Goal: Task Accomplishment & Management: Complete application form

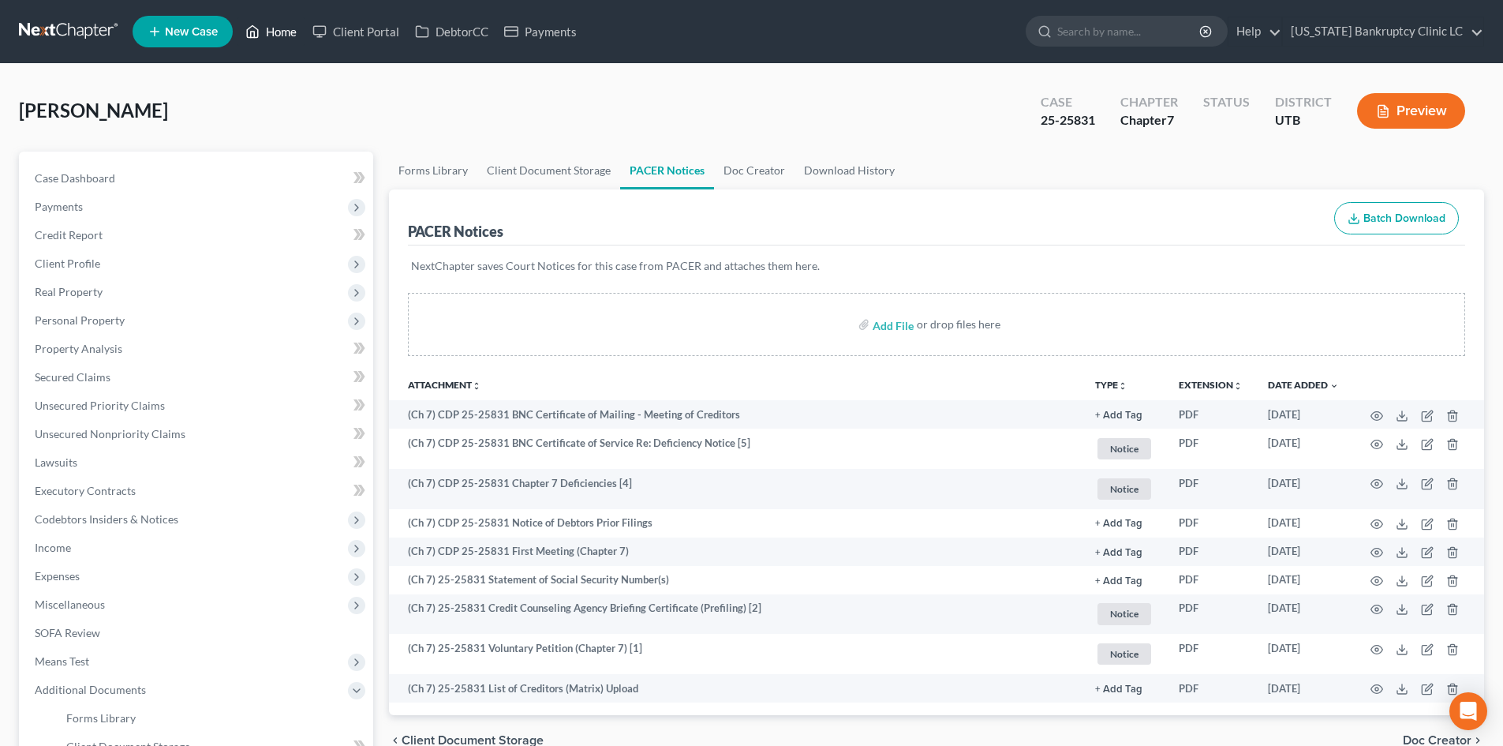
click at [271, 42] on link "Home" at bounding box center [270, 31] width 67 height 28
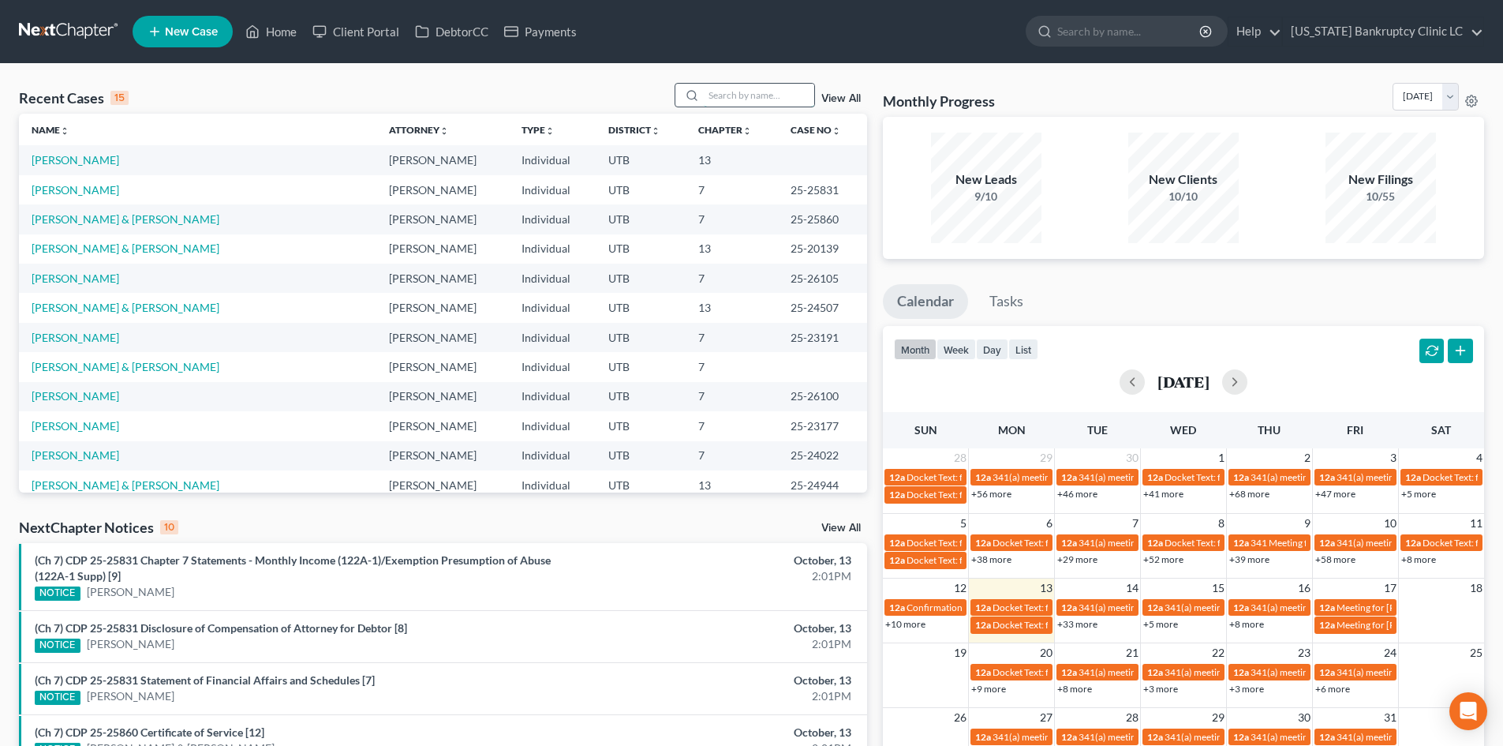
click at [782, 103] on input "search" at bounding box center [759, 95] width 110 height 23
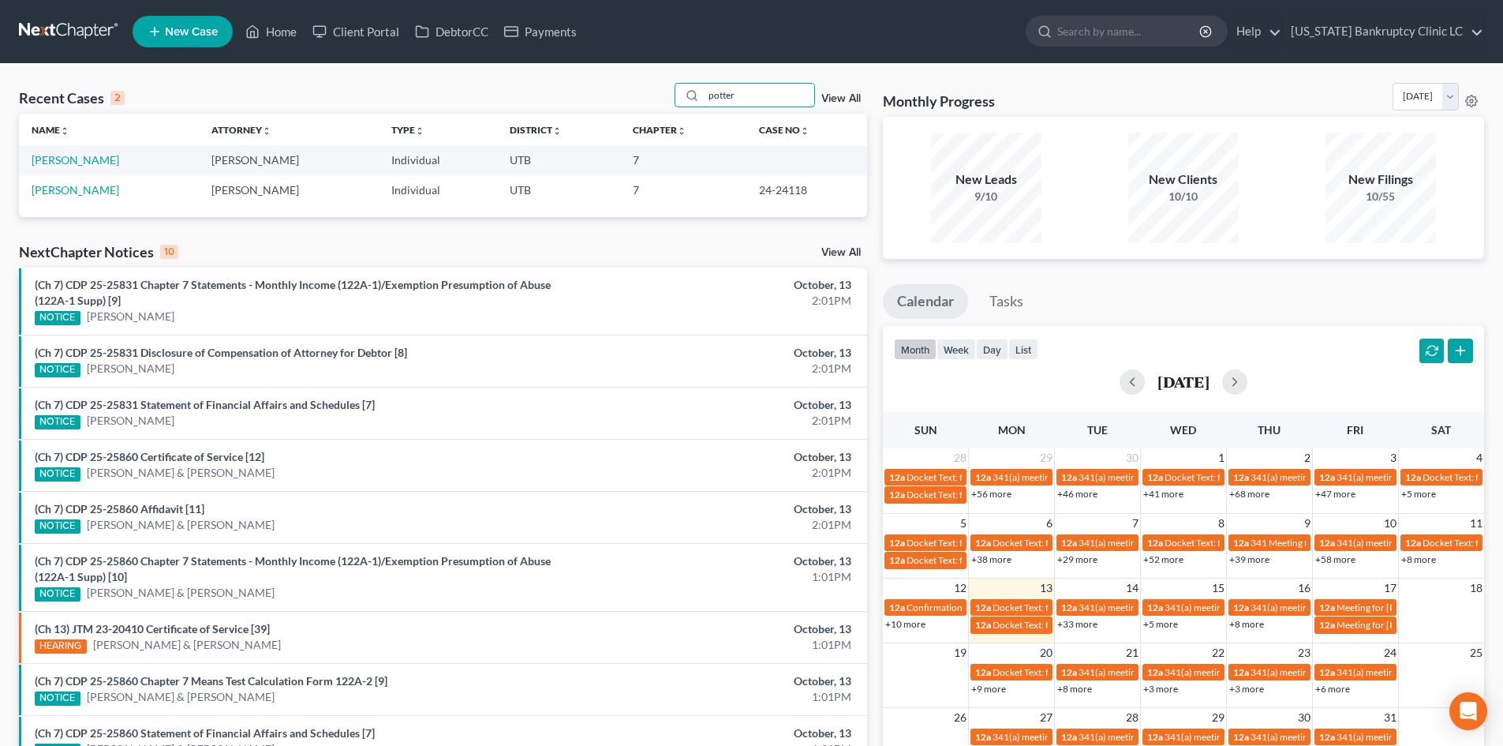
type input "potter"
click at [59, 155] on link "[PERSON_NAME]" at bounding box center [76, 159] width 88 height 13
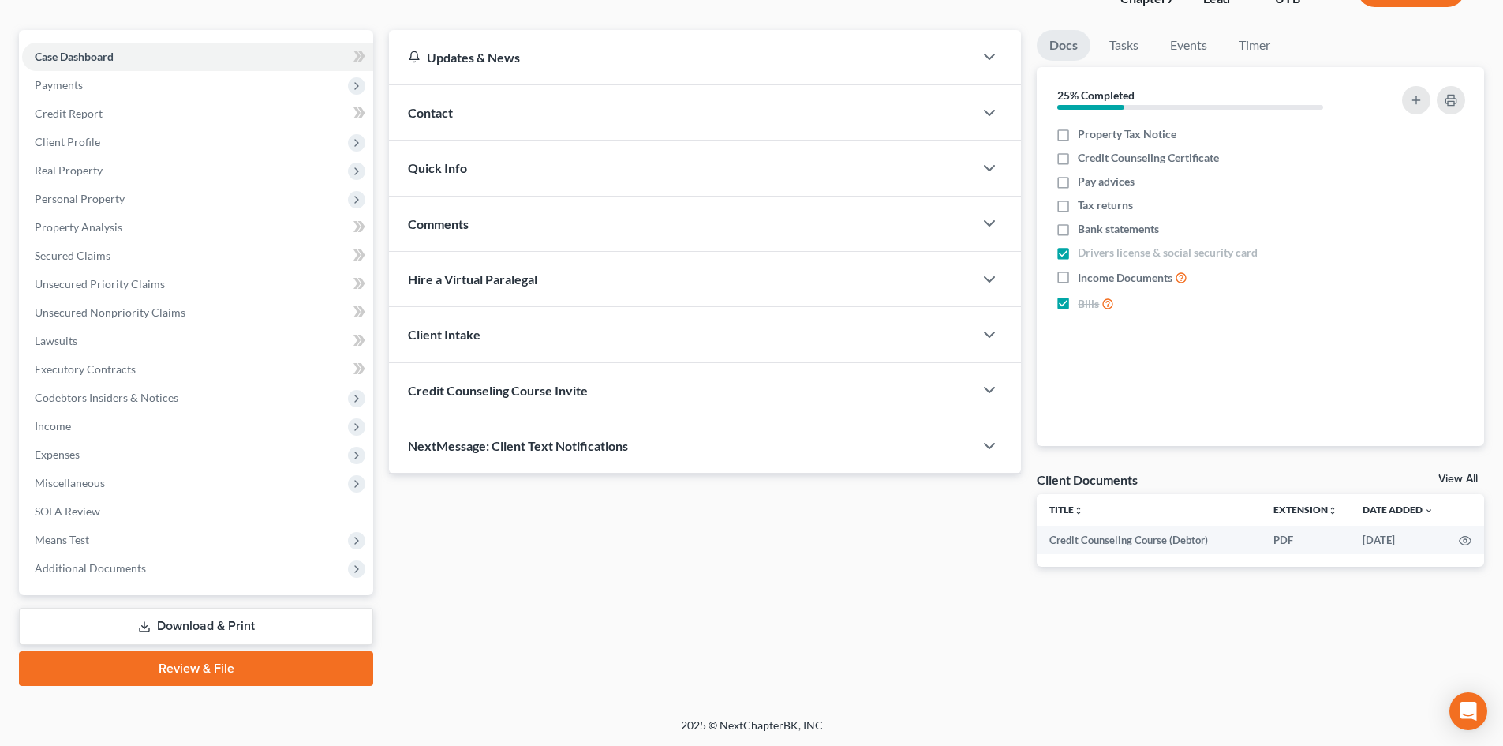
click at [277, 667] on link "Review & File" at bounding box center [196, 668] width 354 height 35
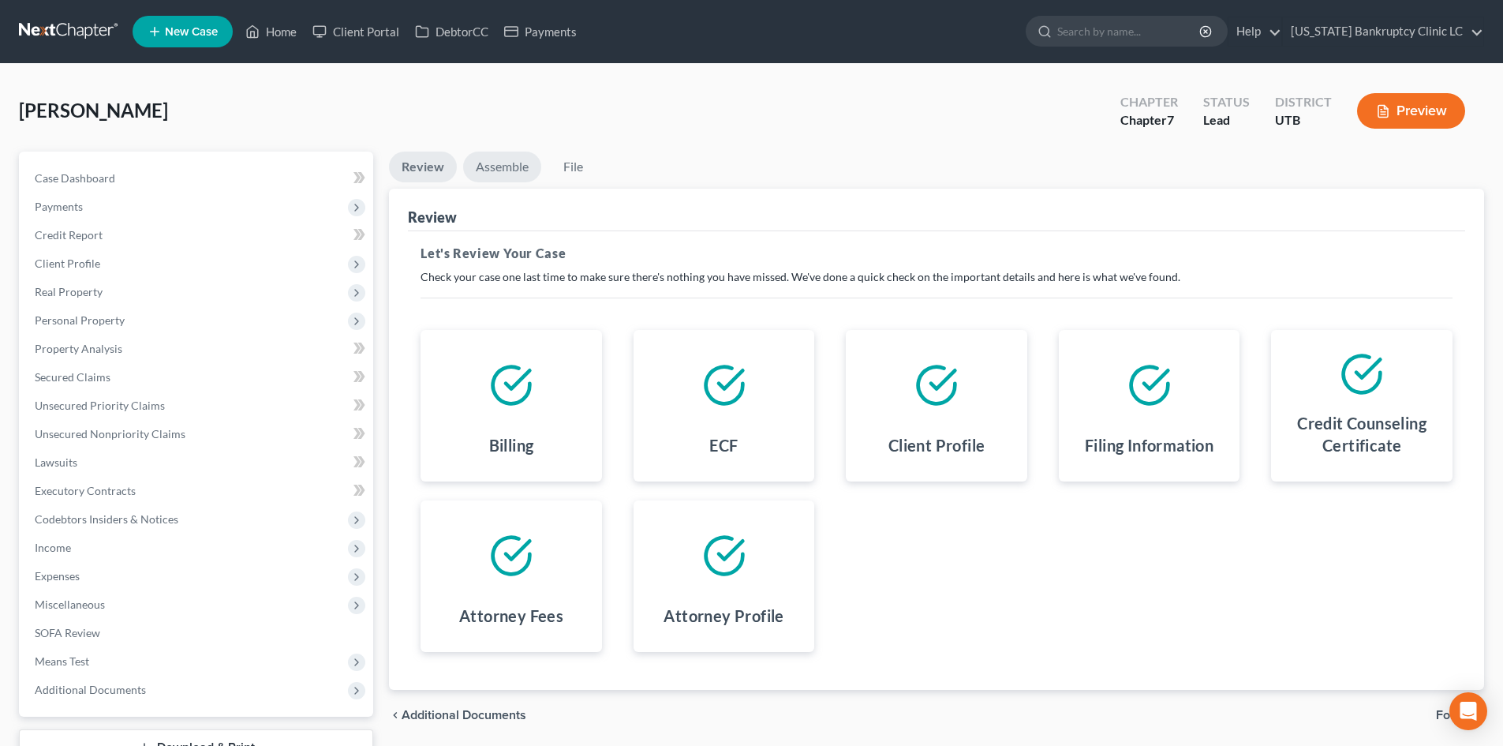
click at [506, 163] on link "Assemble" at bounding box center [502, 166] width 78 height 31
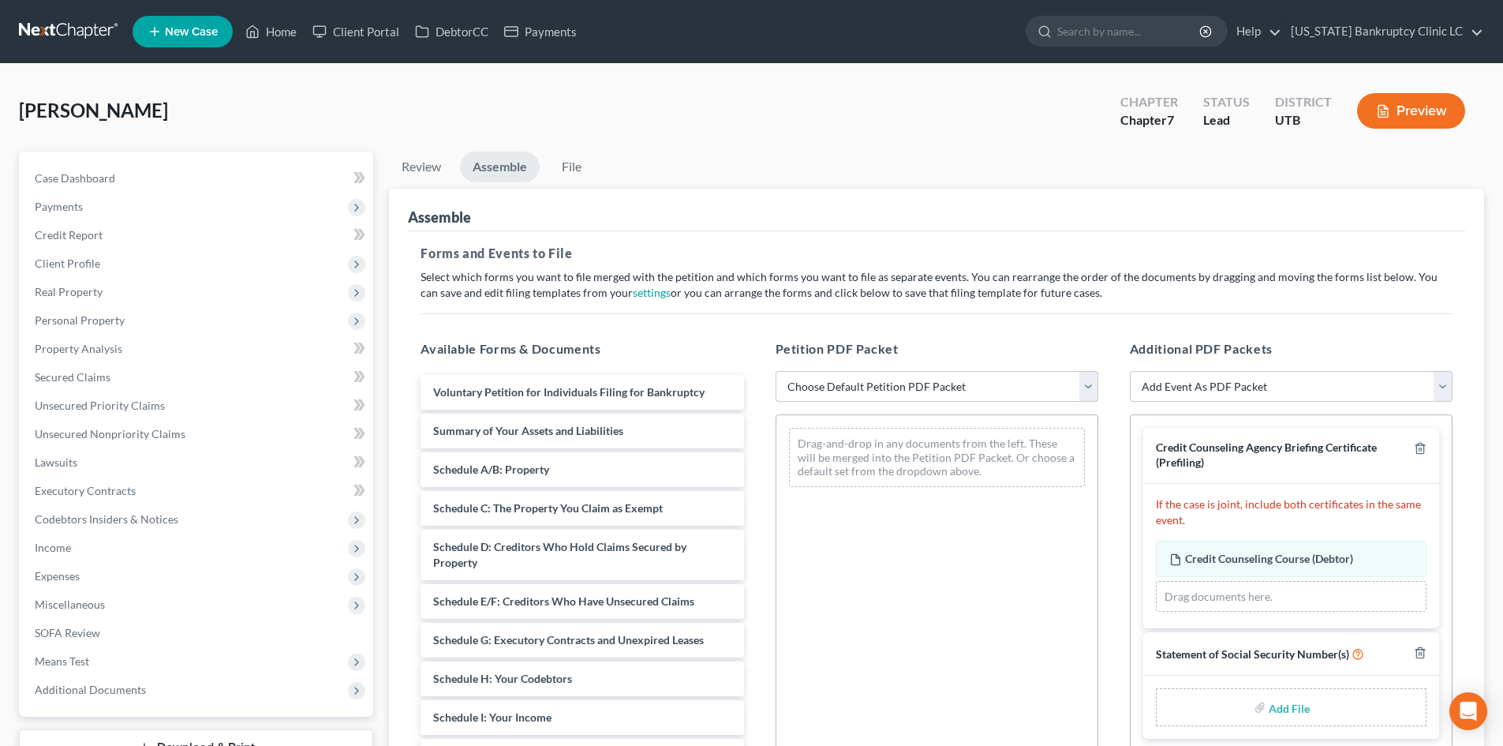
click at [936, 396] on select "Choose Default Petition PDF Packet Emergency Filing (Voluntary Petition and Cre…" at bounding box center [937, 387] width 323 height 32
select select "1"
click at [776, 371] on select "Choose Default Petition PDF Packet Emergency Filing (Voluntary Petition and Cre…" at bounding box center [937, 387] width 323 height 32
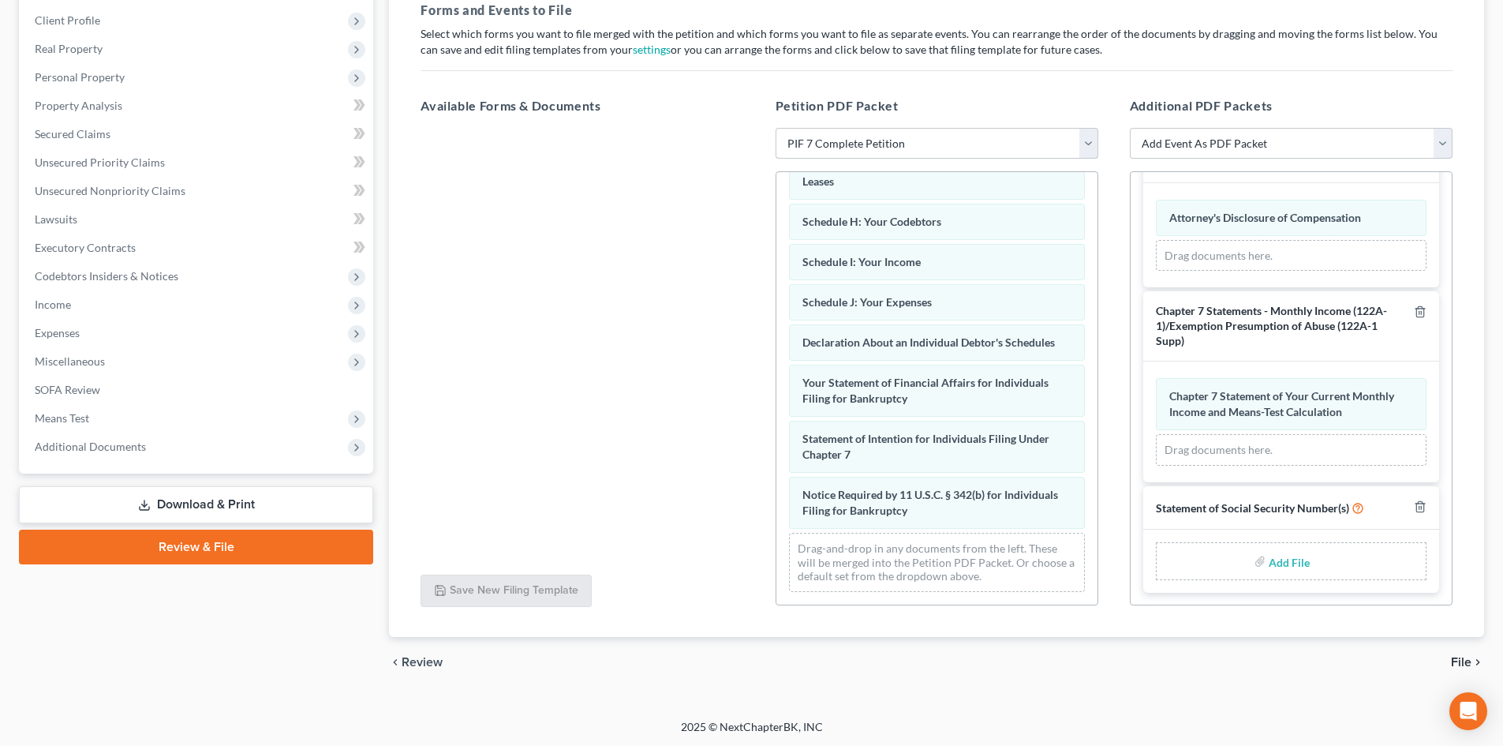
scroll to position [245, 0]
click at [1250, 565] on div "Add File" at bounding box center [1291, 559] width 271 height 38
click at [1269, 562] on label "Add File" at bounding box center [1291, 562] width 44 height 28
click at [1282, 561] on input "file" at bounding box center [1288, 559] width 38 height 28
type input "C:\fakepath\potter SSN.pdf"
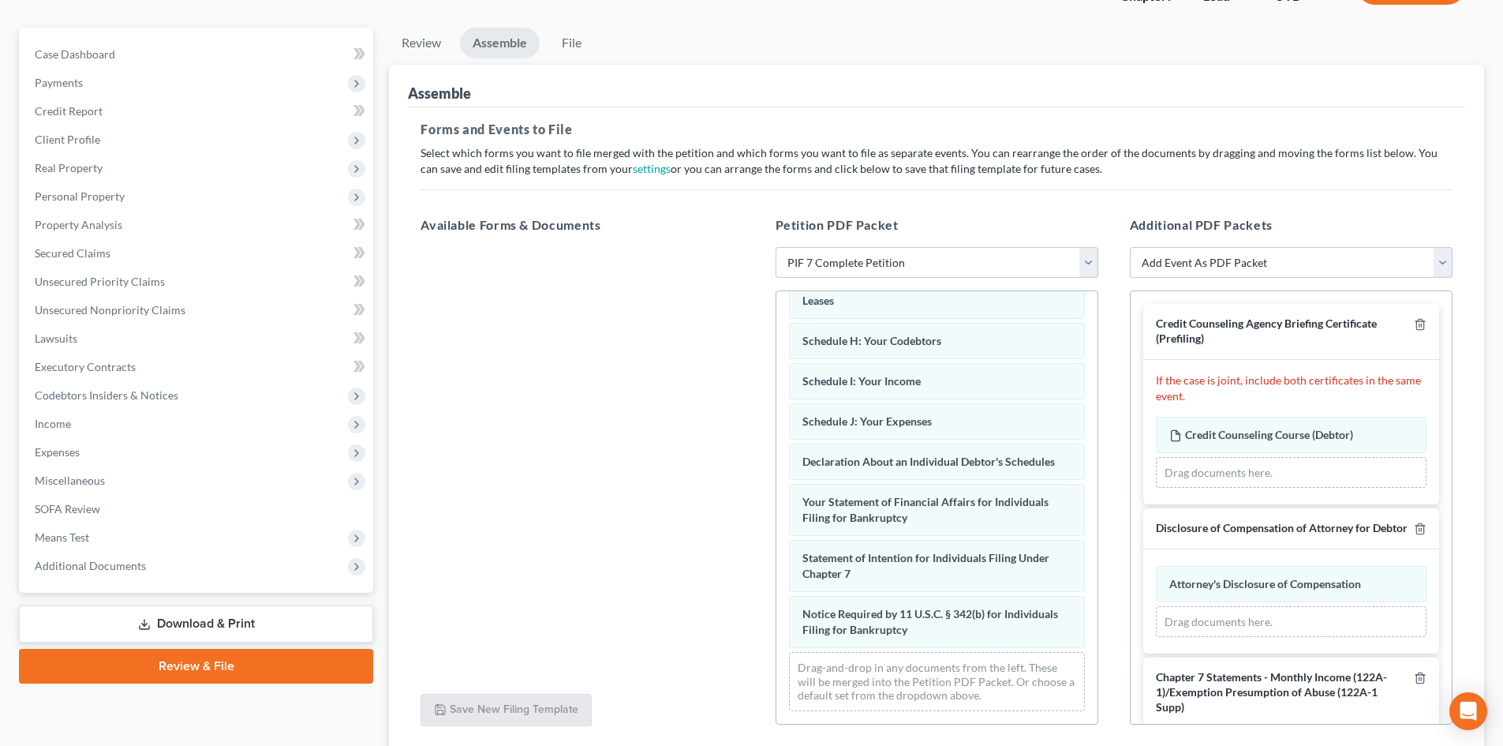
scroll to position [8, 0]
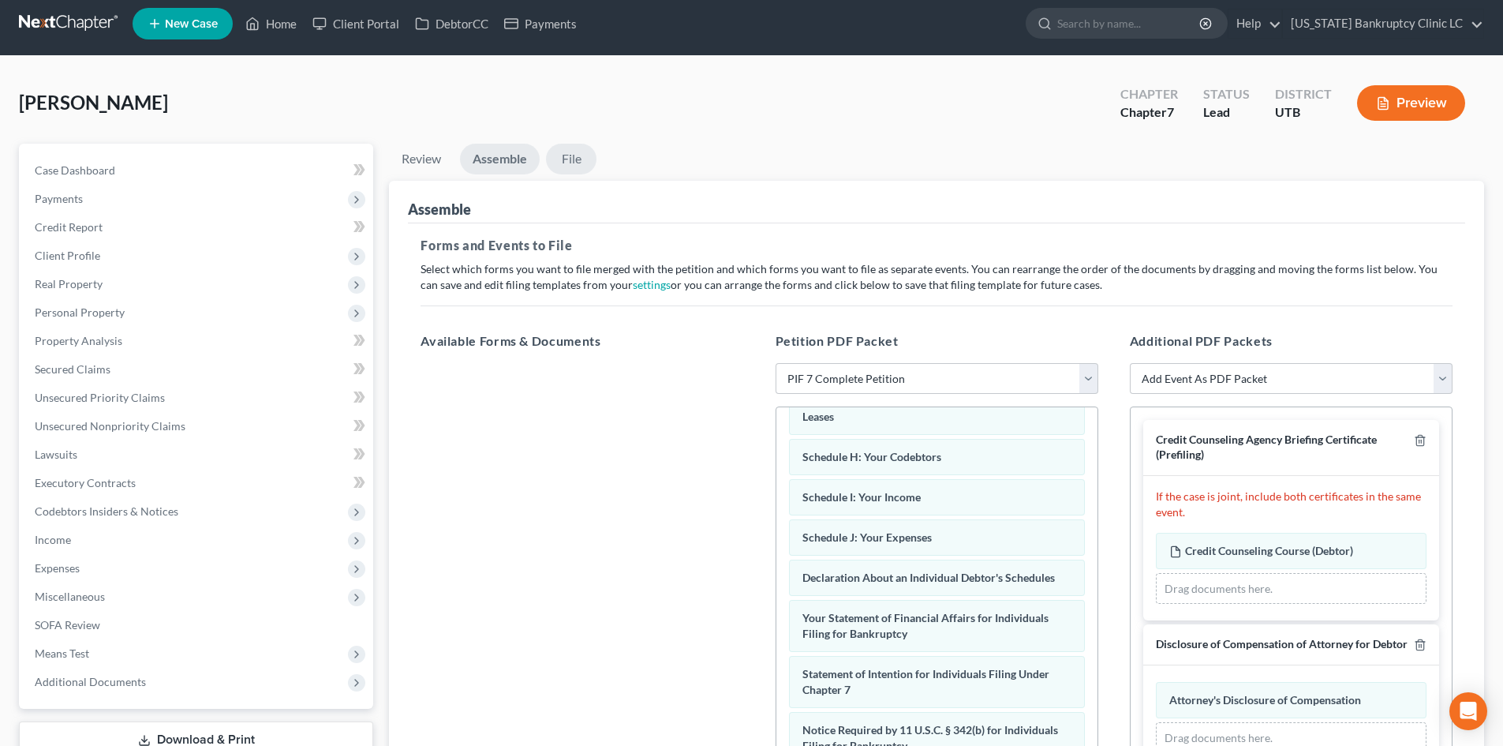
click at [574, 159] on link "File" at bounding box center [571, 159] width 50 height 31
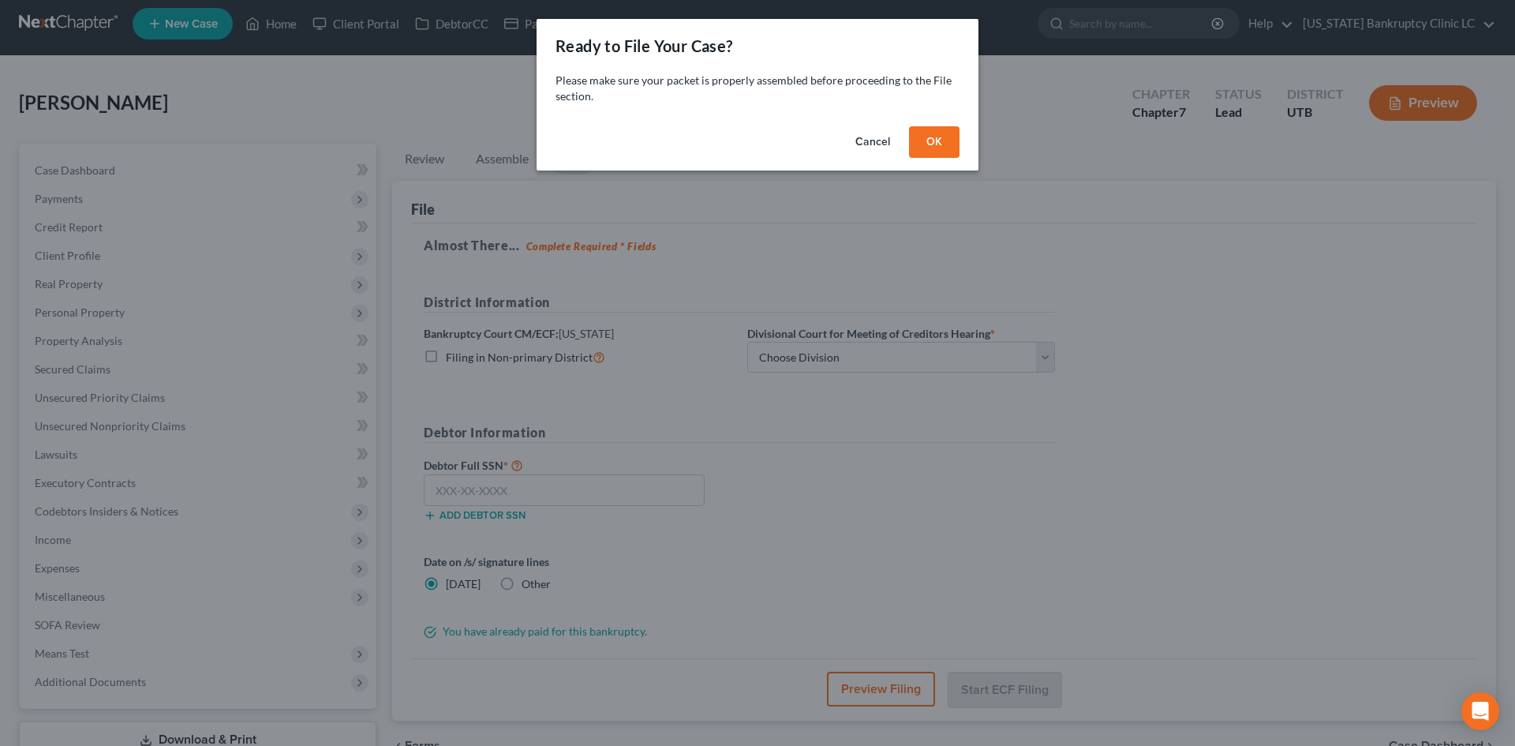
click at [935, 143] on button "OK" at bounding box center [934, 142] width 50 height 32
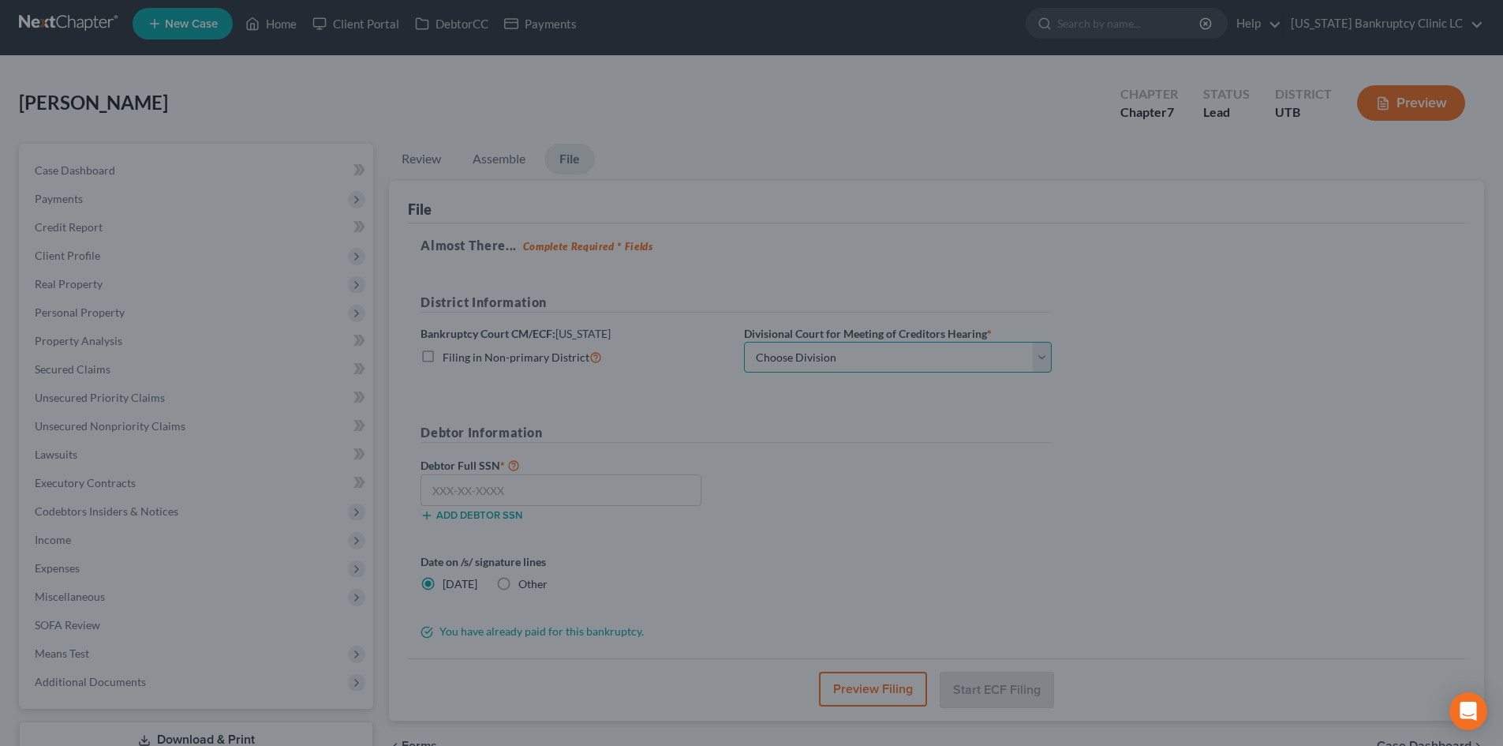
click at [819, 354] on select "Choose Division Salt Lake city" at bounding box center [898, 358] width 308 height 32
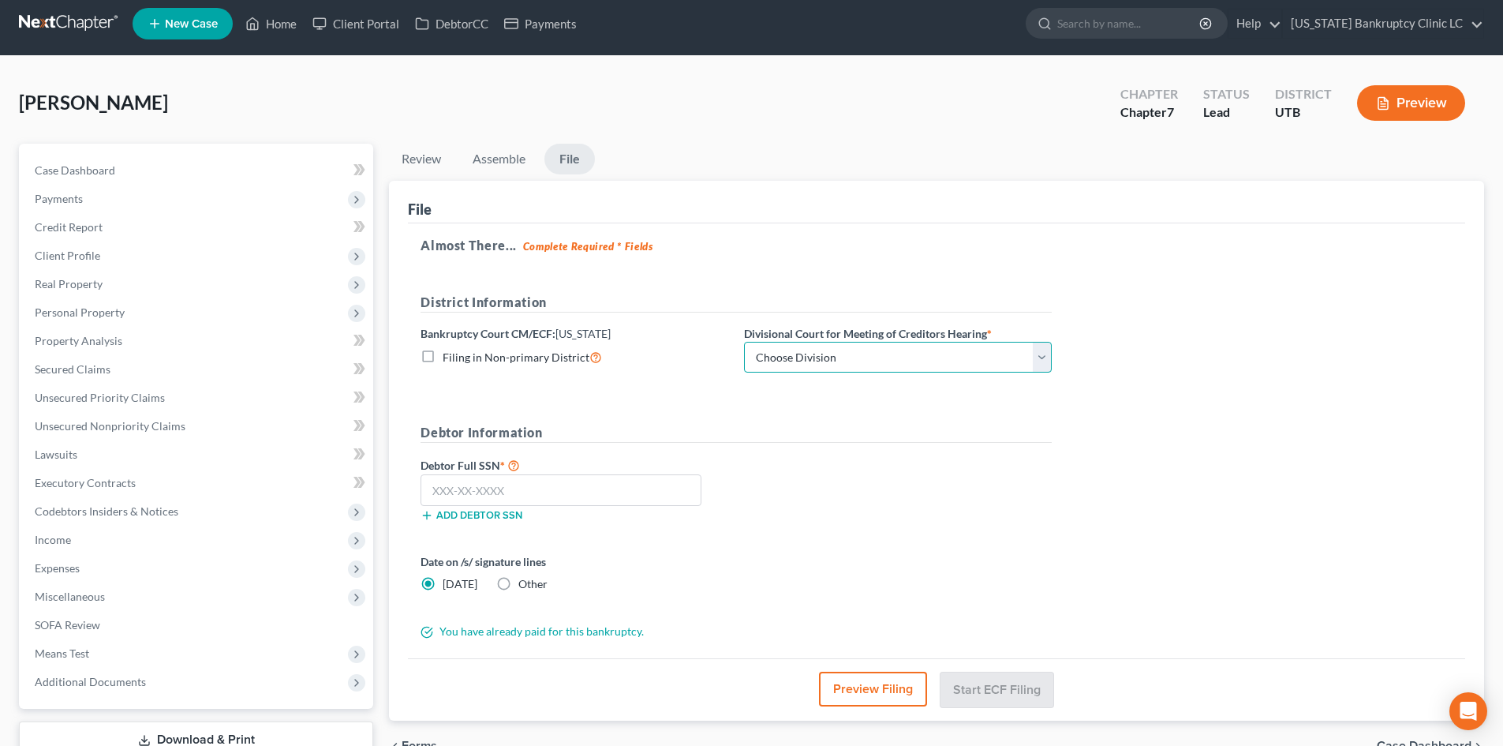
select select "0"
click at [744, 342] on select "Choose Division Salt Lake city" at bounding box center [898, 358] width 308 height 32
click at [531, 490] on input "text" at bounding box center [561, 490] width 281 height 32
type input "528-75-7582"
click at [984, 694] on button "Start ECF Filing" at bounding box center [996, 688] width 113 height 35
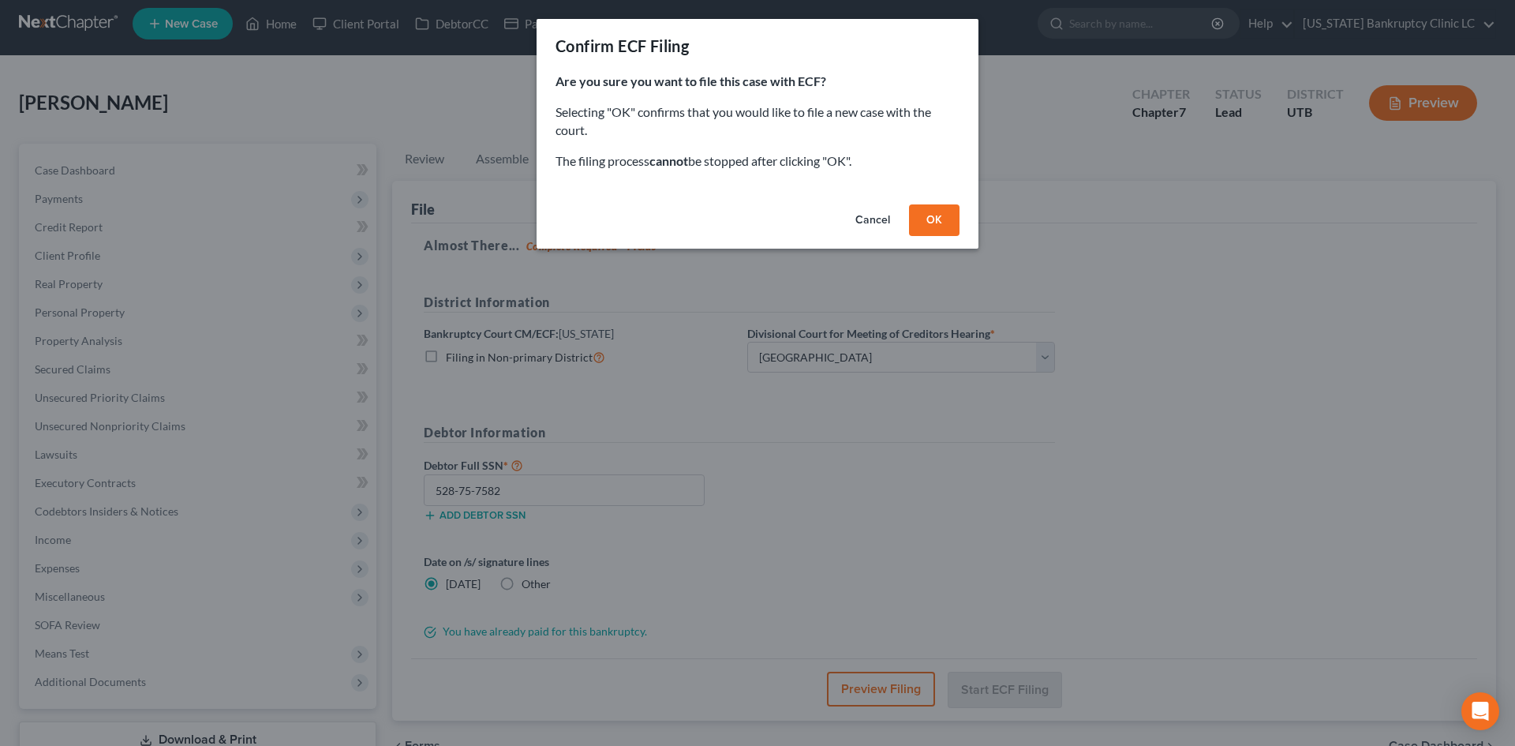
click at [927, 214] on button "OK" at bounding box center [934, 220] width 50 height 32
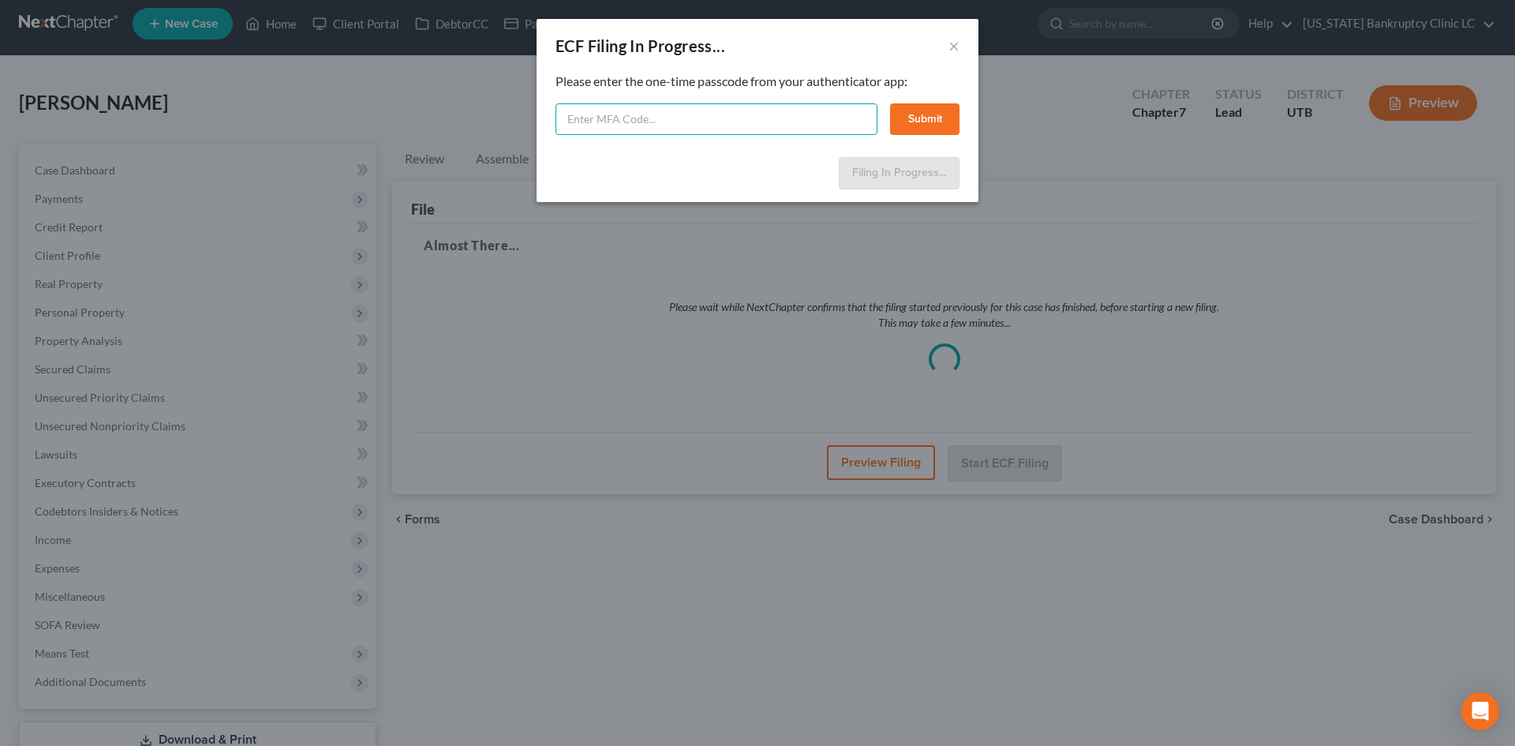
click at [755, 109] on input "text" at bounding box center [716, 119] width 322 height 32
type input "133202"
click at [914, 113] on button "Submit" at bounding box center [924, 119] width 69 height 32
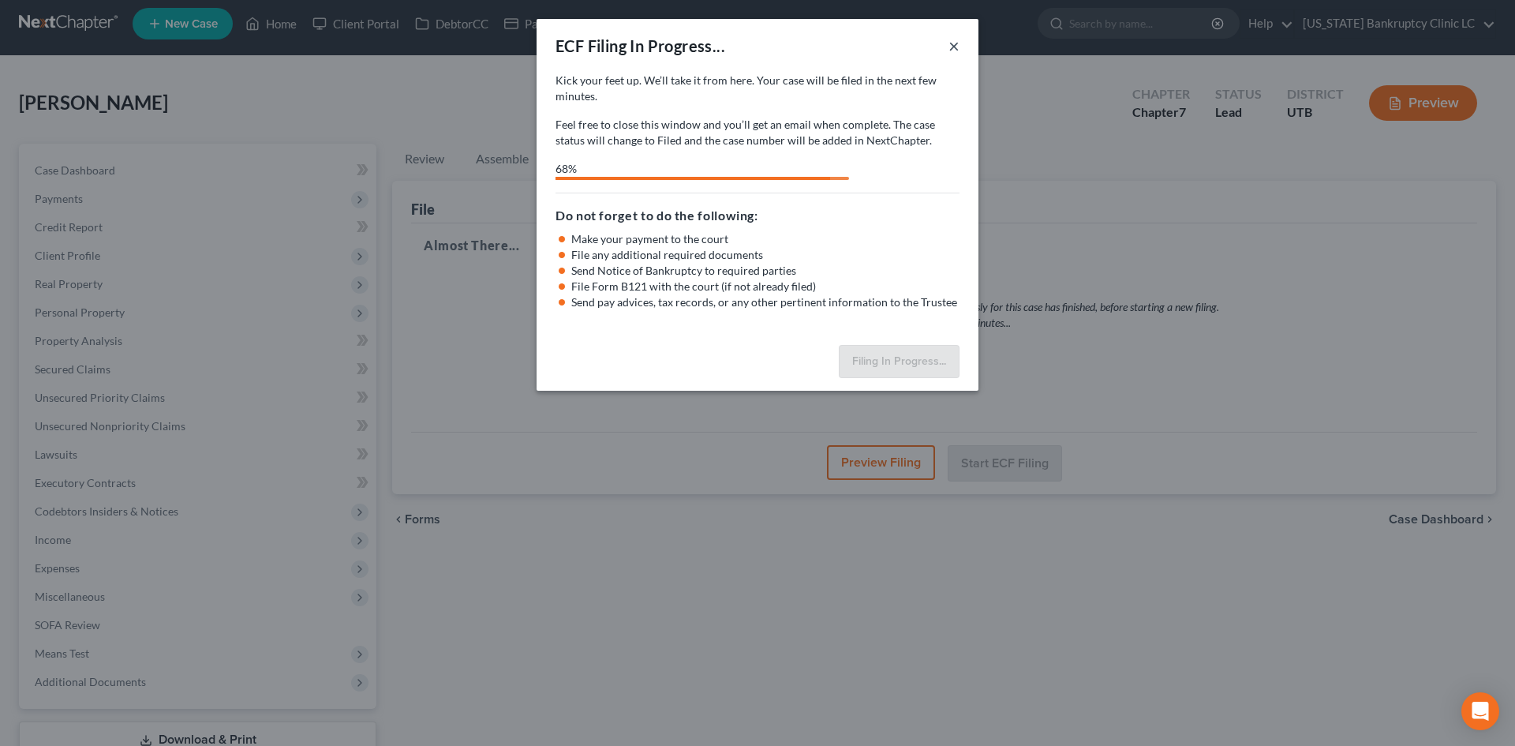
drag, startPoint x: 955, startPoint y: 48, endPoint x: 930, endPoint y: 56, distance: 25.7
click at [955, 48] on button "×" at bounding box center [953, 45] width 11 height 19
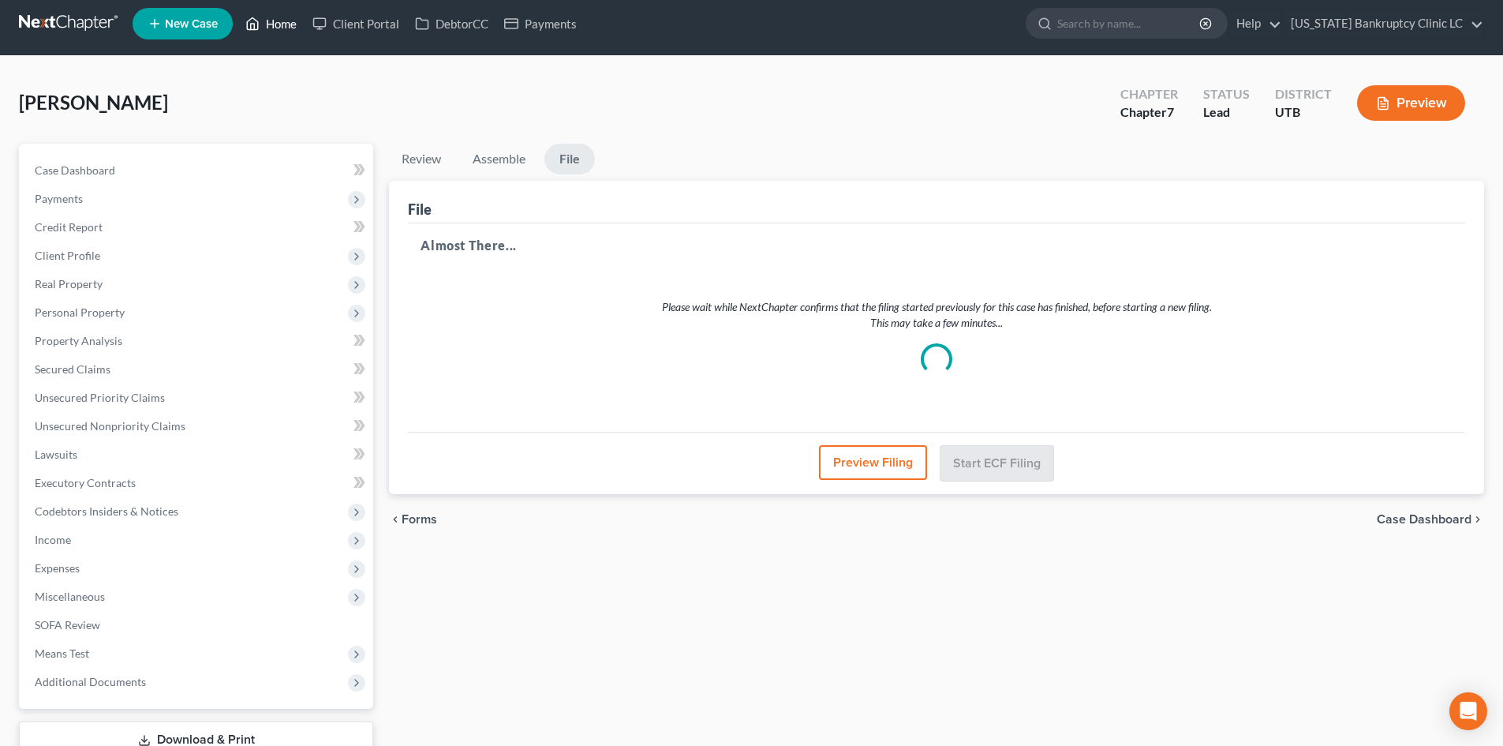
click at [258, 24] on icon at bounding box center [252, 23] width 14 height 19
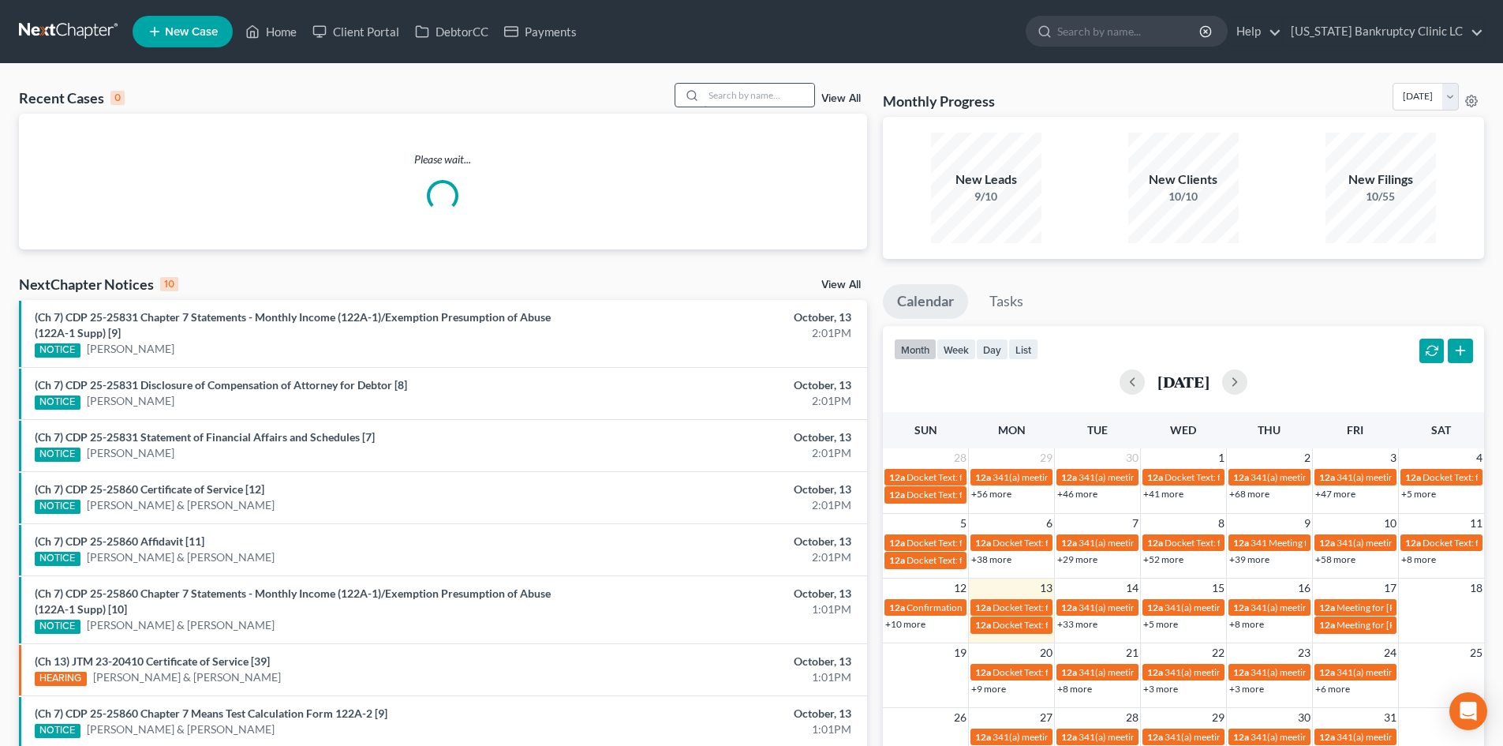
click at [728, 96] on input "search" at bounding box center [759, 95] width 110 height 23
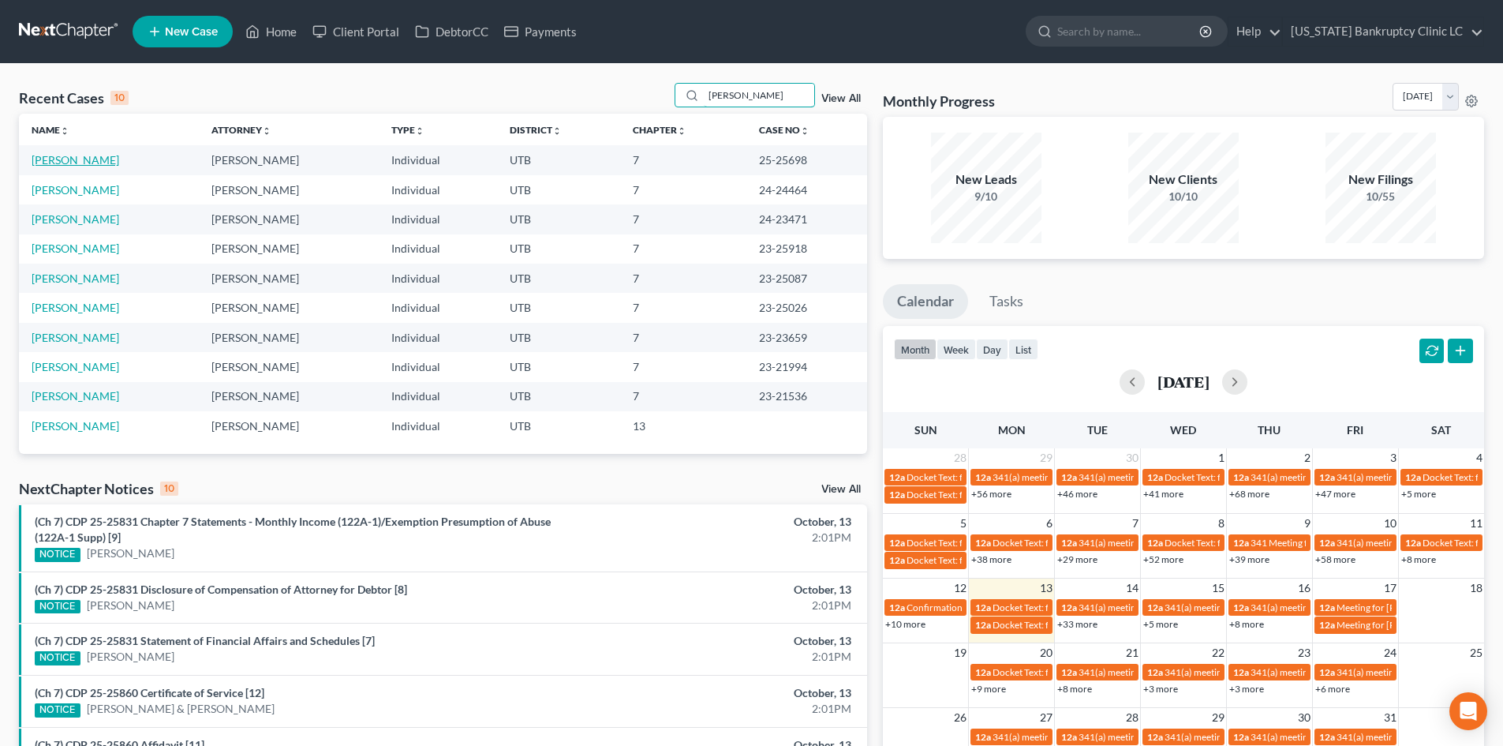
type input "jones"
click at [51, 159] on link "Jones, Kyle" at bounding box center [76, 159] width 88 height 13
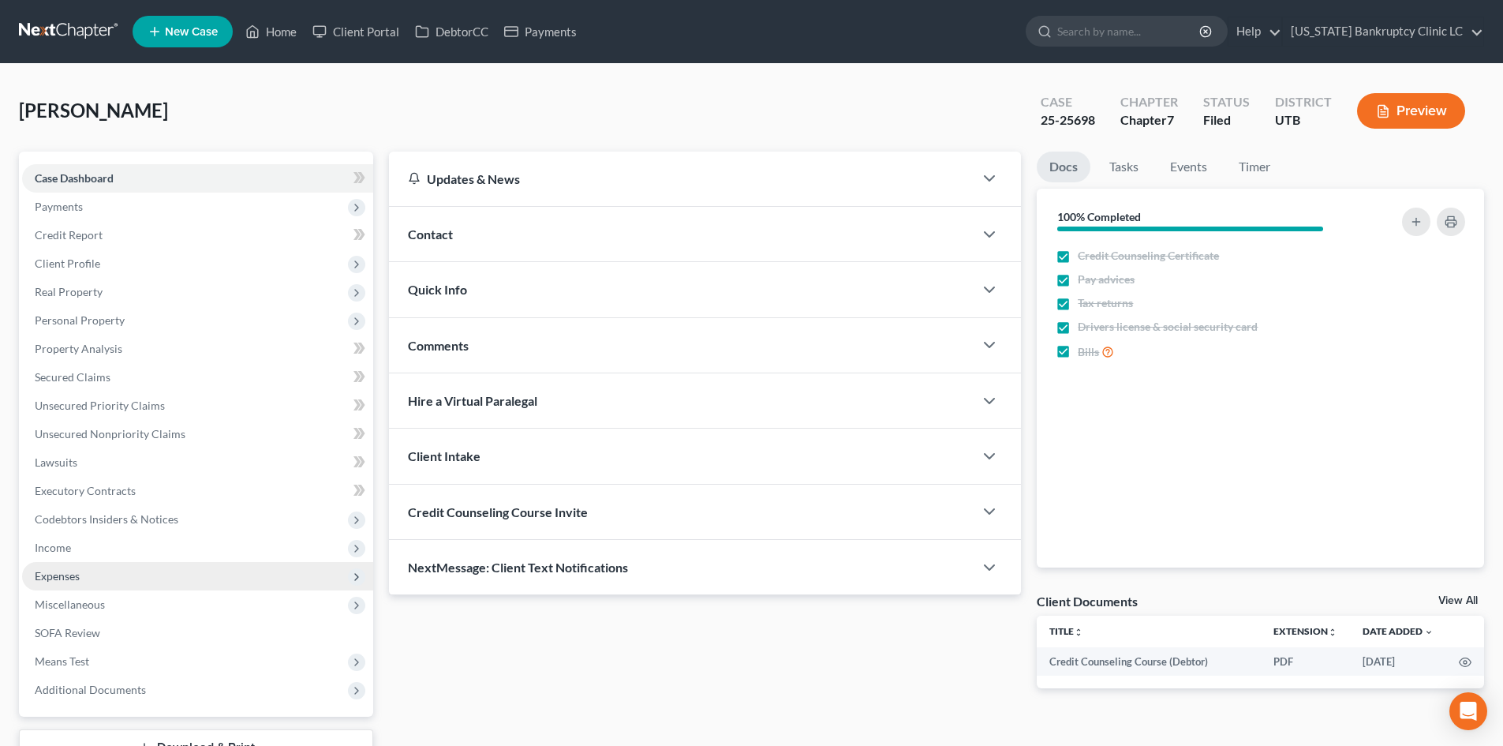
click at [107, 582] on span "Expenses" at bounding box center [197, 576] width 351 height 28
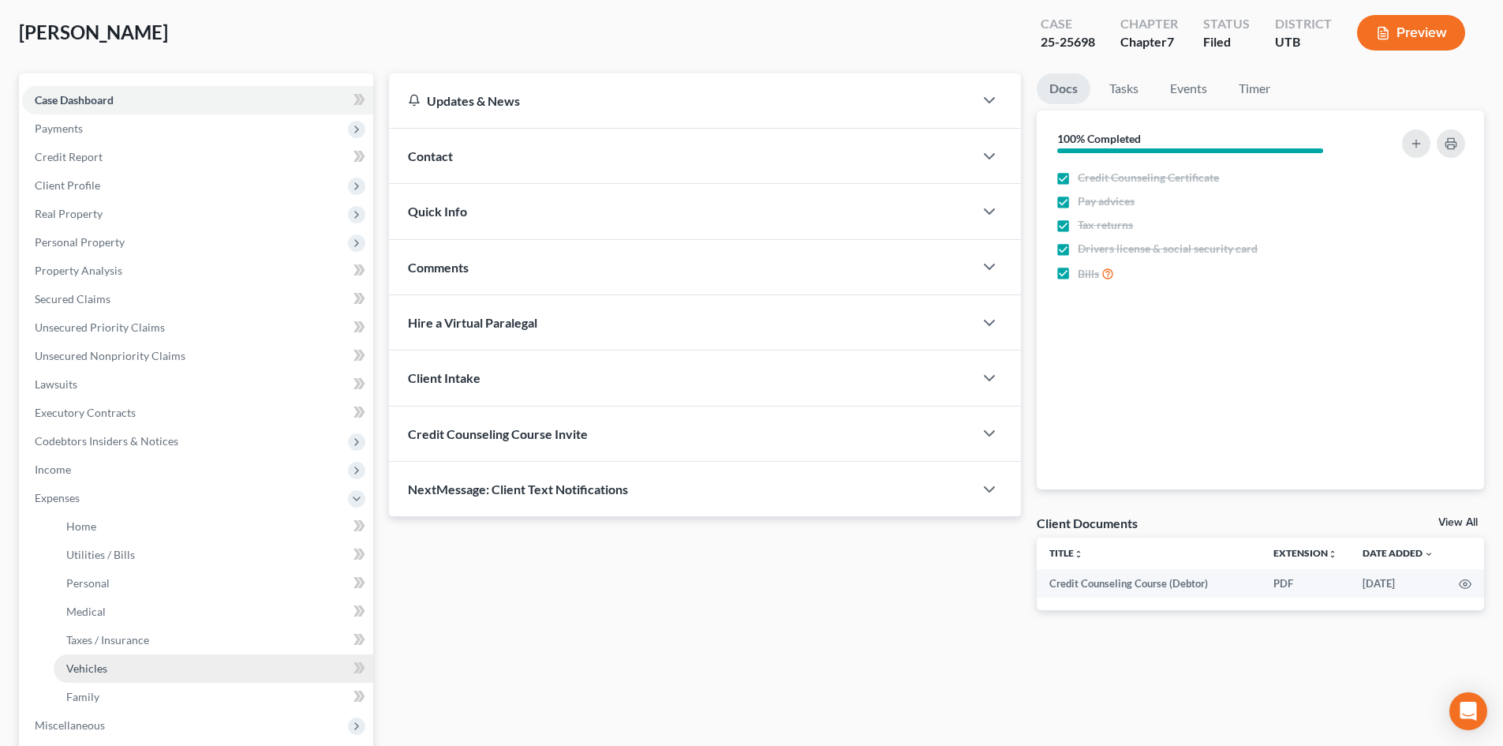
scroll to position [79, 0]
click at [116, 667] on link "Vehicles" at bounding box center [214, 667] width 320 height 28
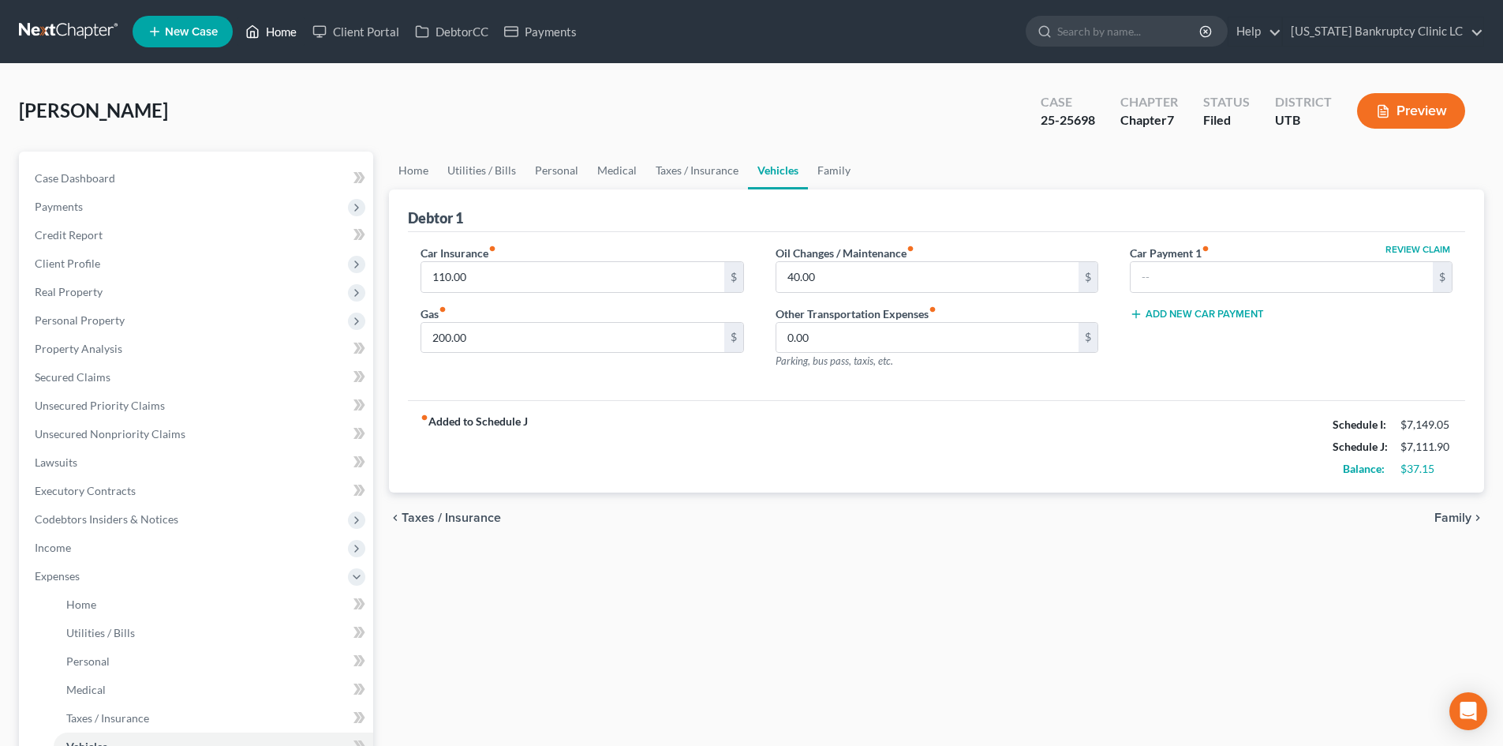
drag, startPoint x: 294, startPoint y: 36, endPoint x: 676, endPoint y: 65, distance: 383.0
click at [294, 36] on link "Home" at bounding box center [270, 31] width 67 height 28
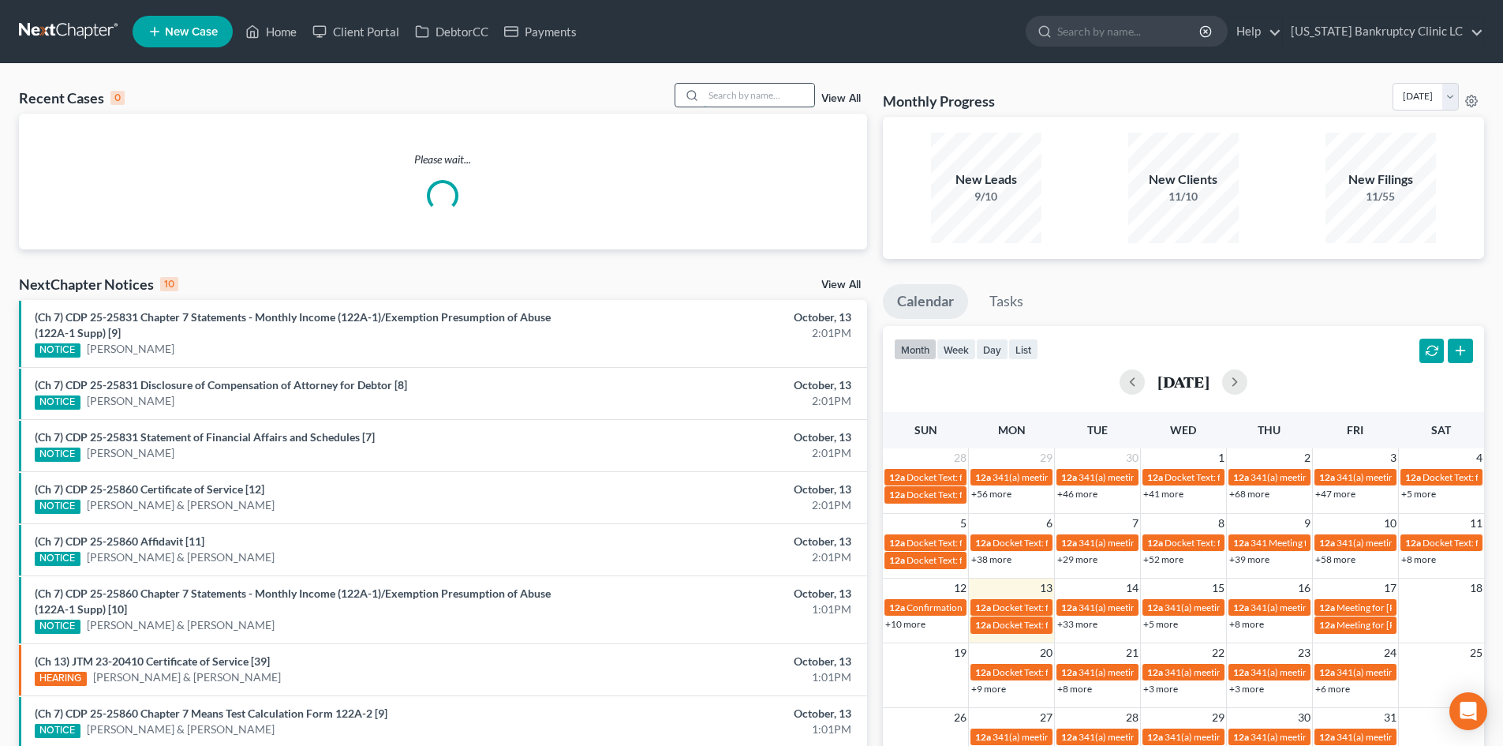
click at [723, 87] on input "search" at bounding box center [759, 95] width 110 height 23
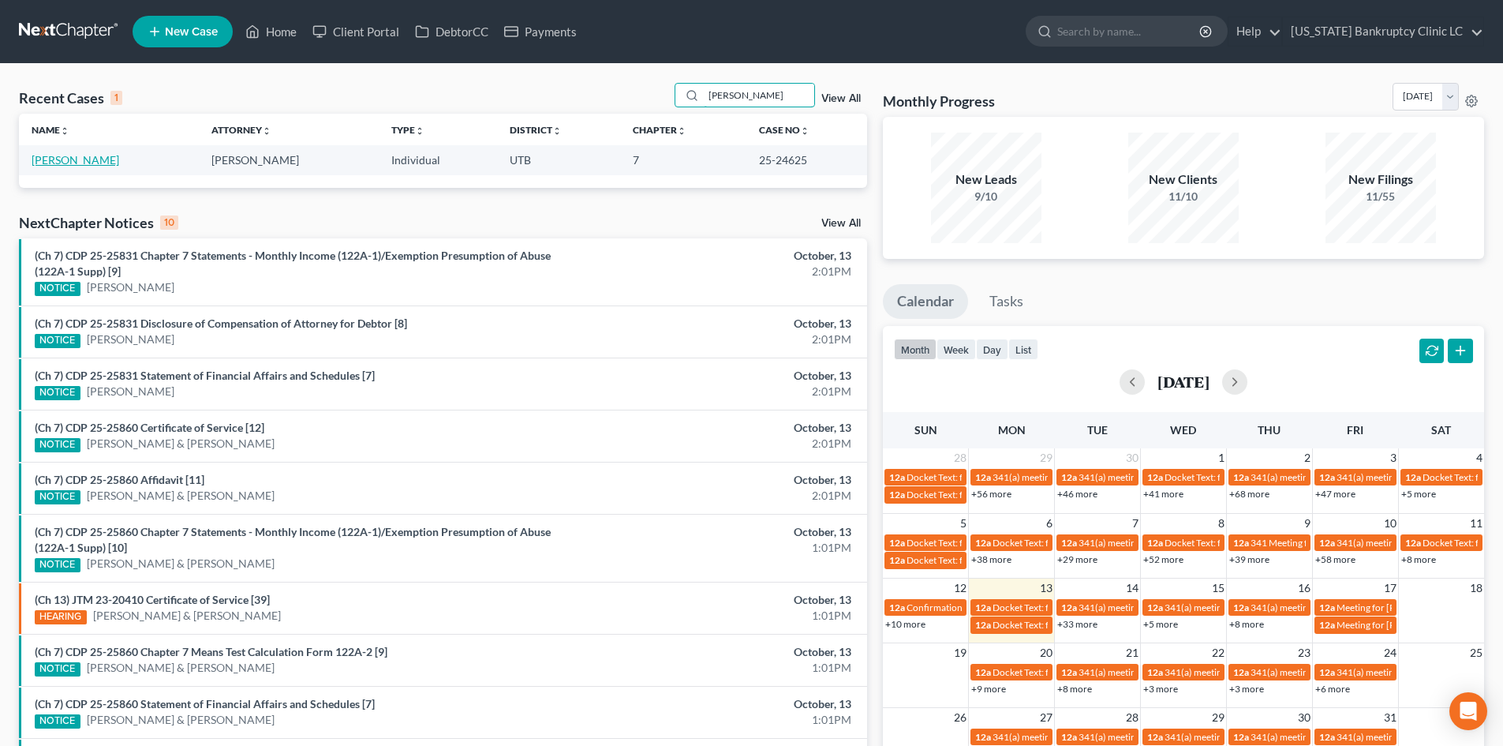
type input "hancock"
click at [74, 161] on link "Hancock, April" at bounding box center [76, 159] width 88 height 13
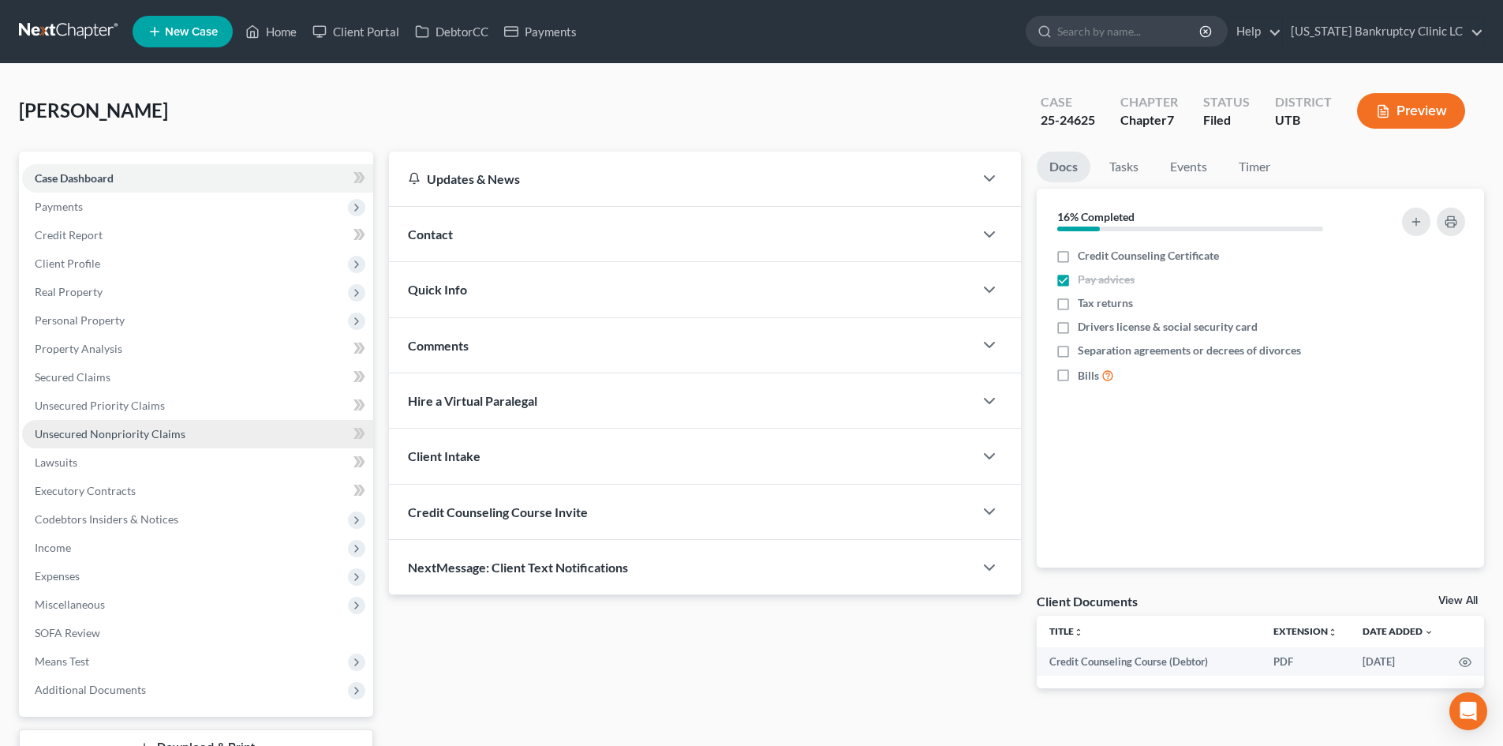
click at [104, 432] on span "Unsecured Nonpriority Claims" at bounding box center [110, 433] width 151 height 13
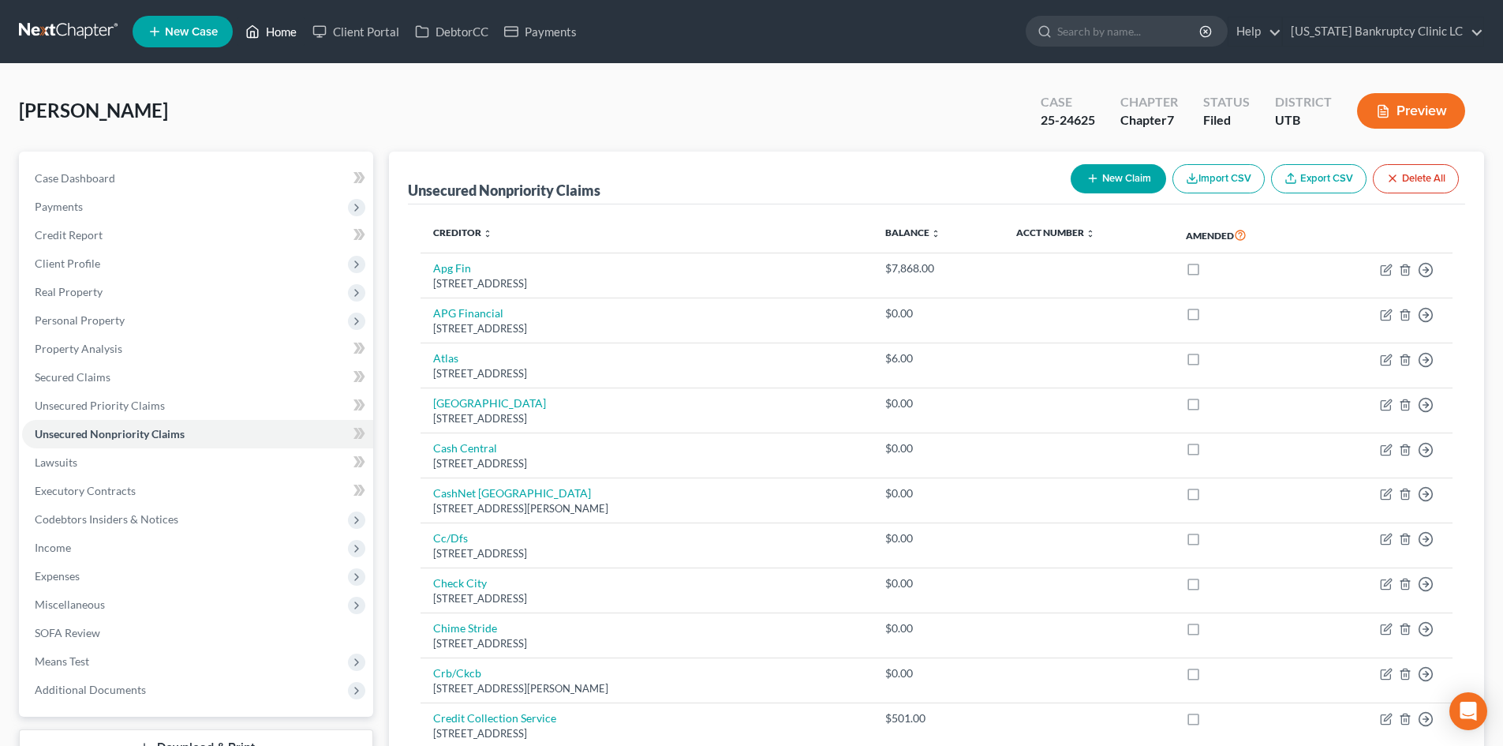
click at [278, 30] on link "Home" at bounding box center [270, 31] width 67 height 28
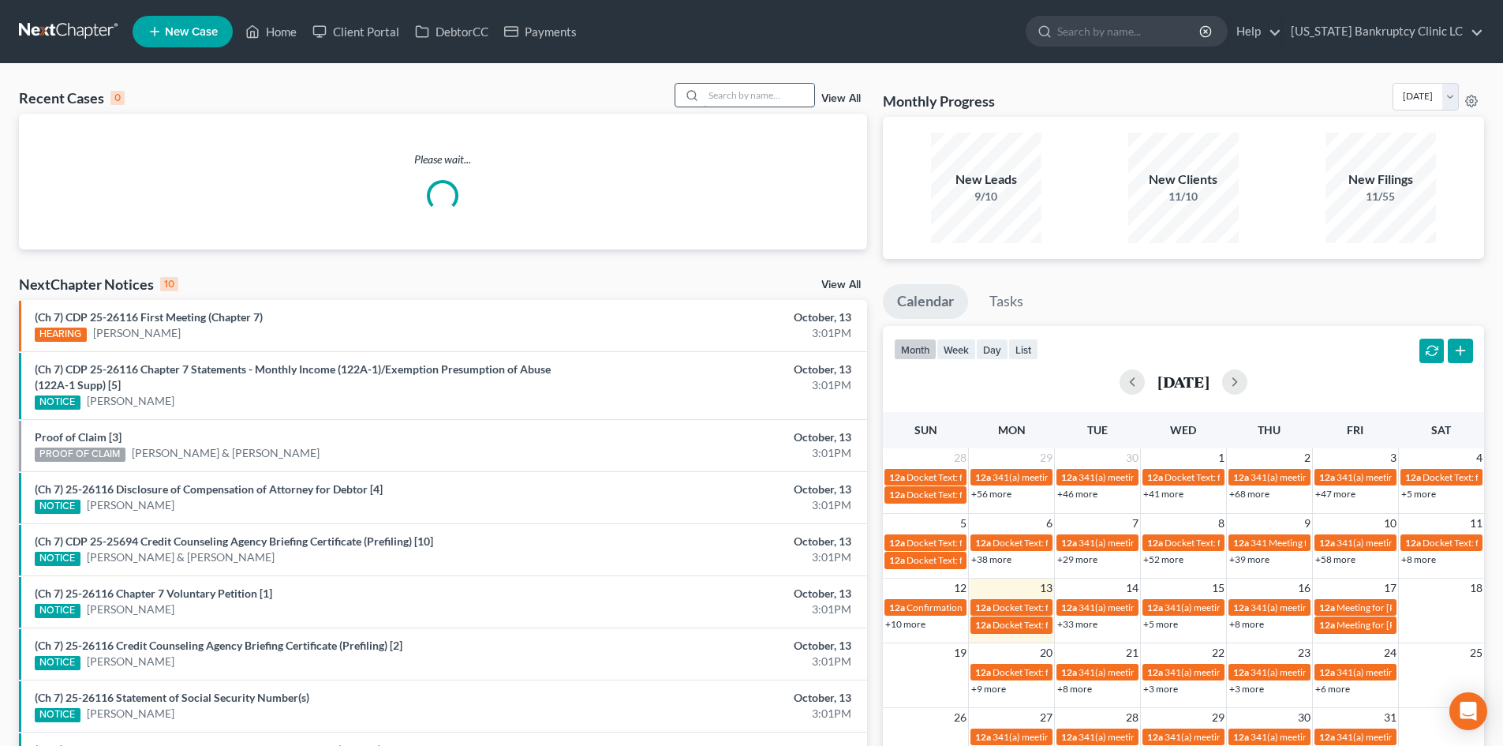
click at [787, 97] on input "search" at bounding box center [759, 95] width 110 height 23
paste input "25-25698"
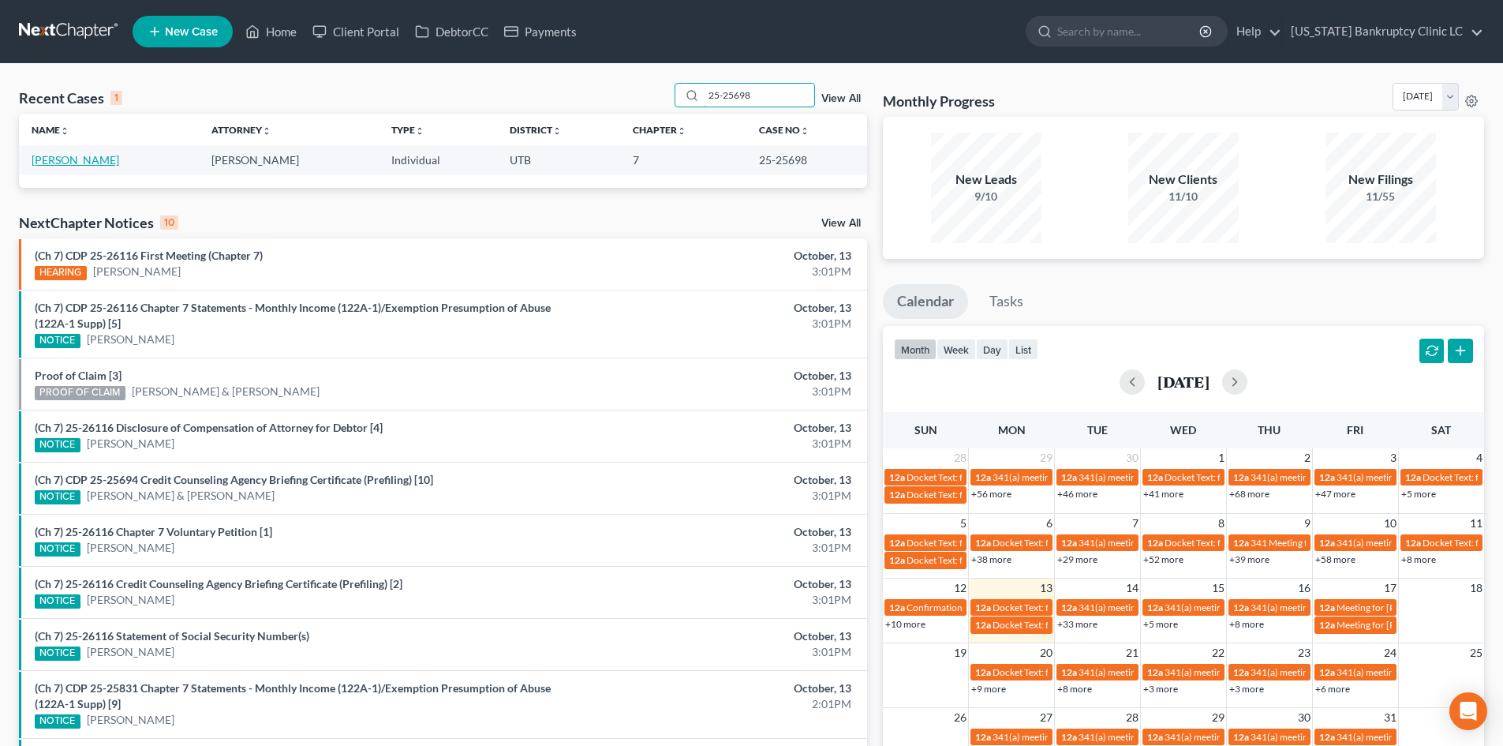
type input "25-25698"
click at [64, 161] on link "Jones, Kyle" at bounding box center [76, 159] width 88 height 13
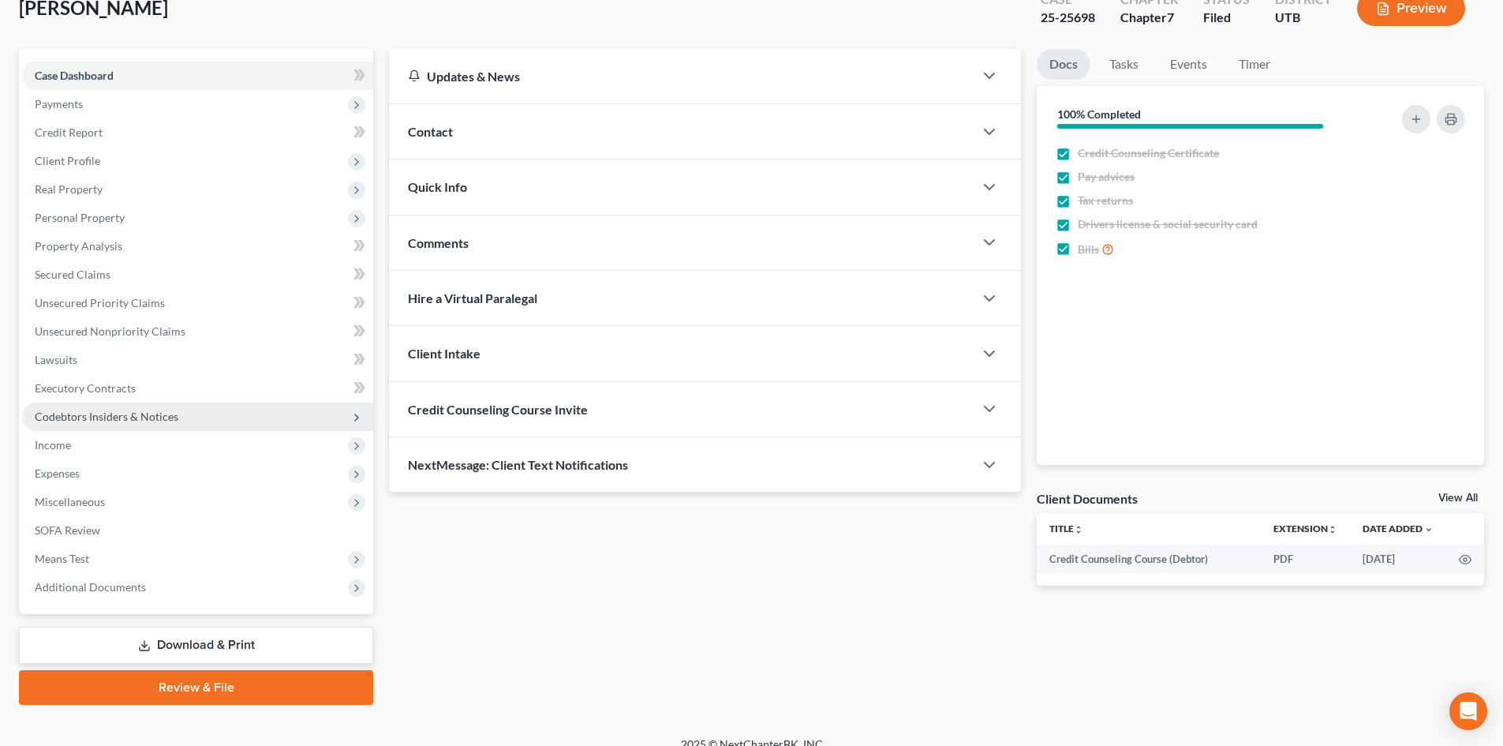
scroll to position [121, 0]
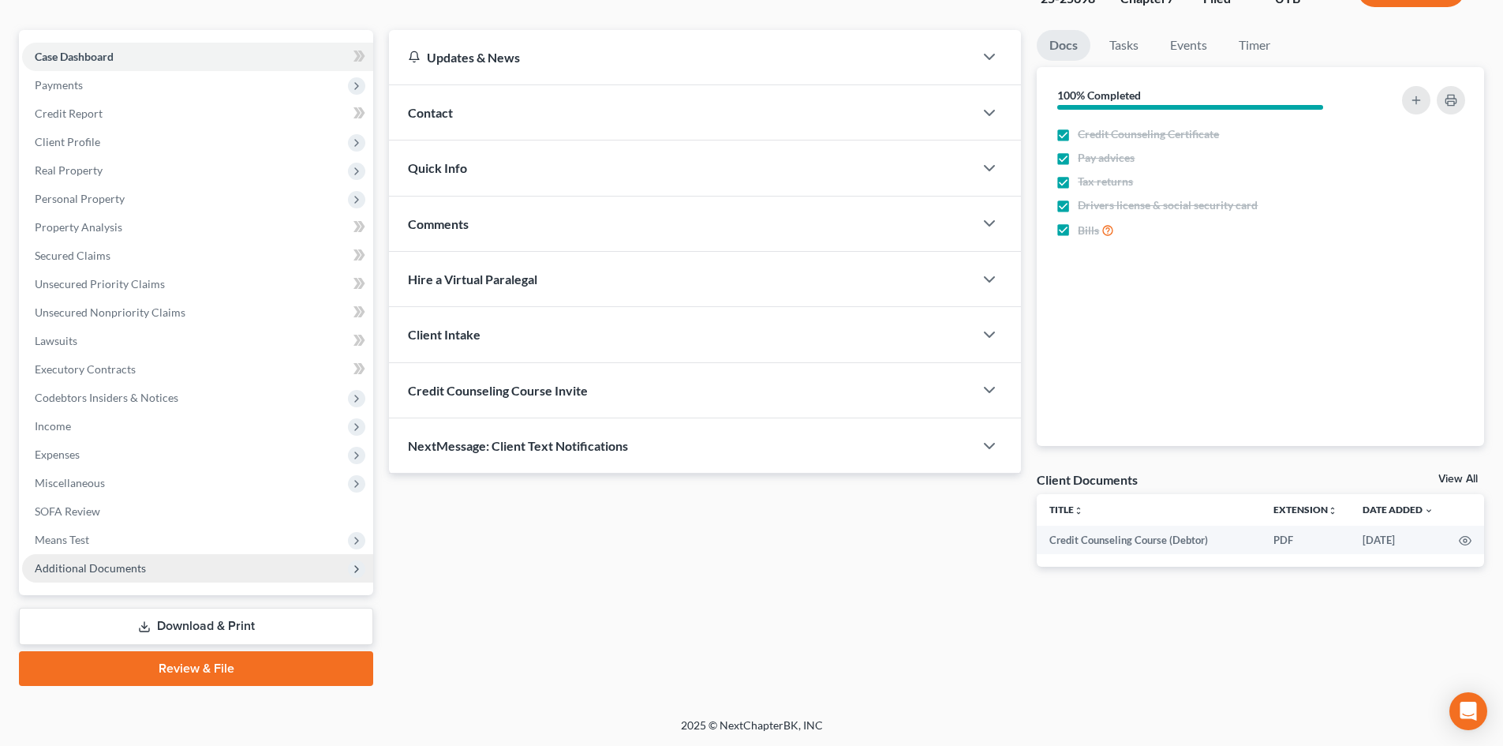
click at [176, 555] on span "Additional Documents" at bounding box center [197, 568] width 351 height 28
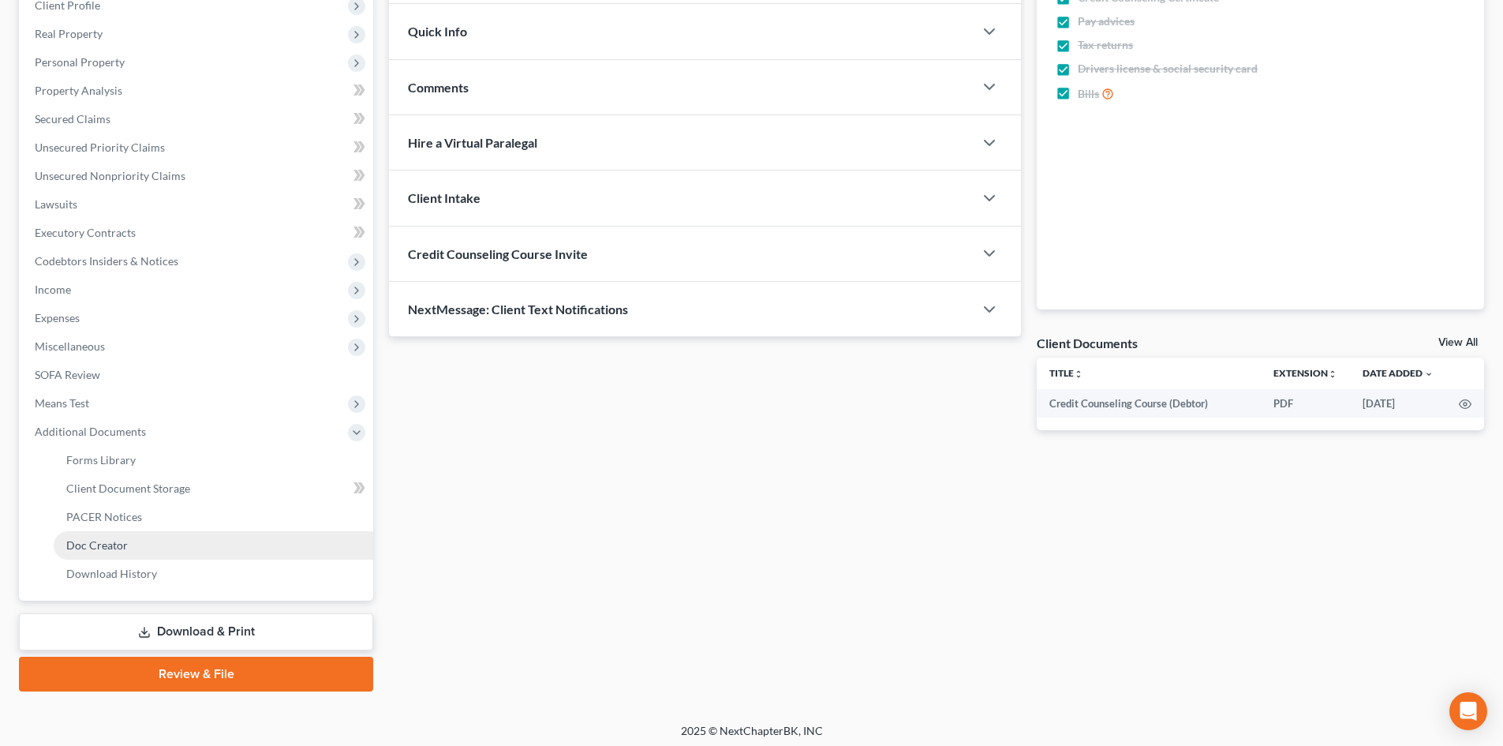
scroll to position [264, 0]
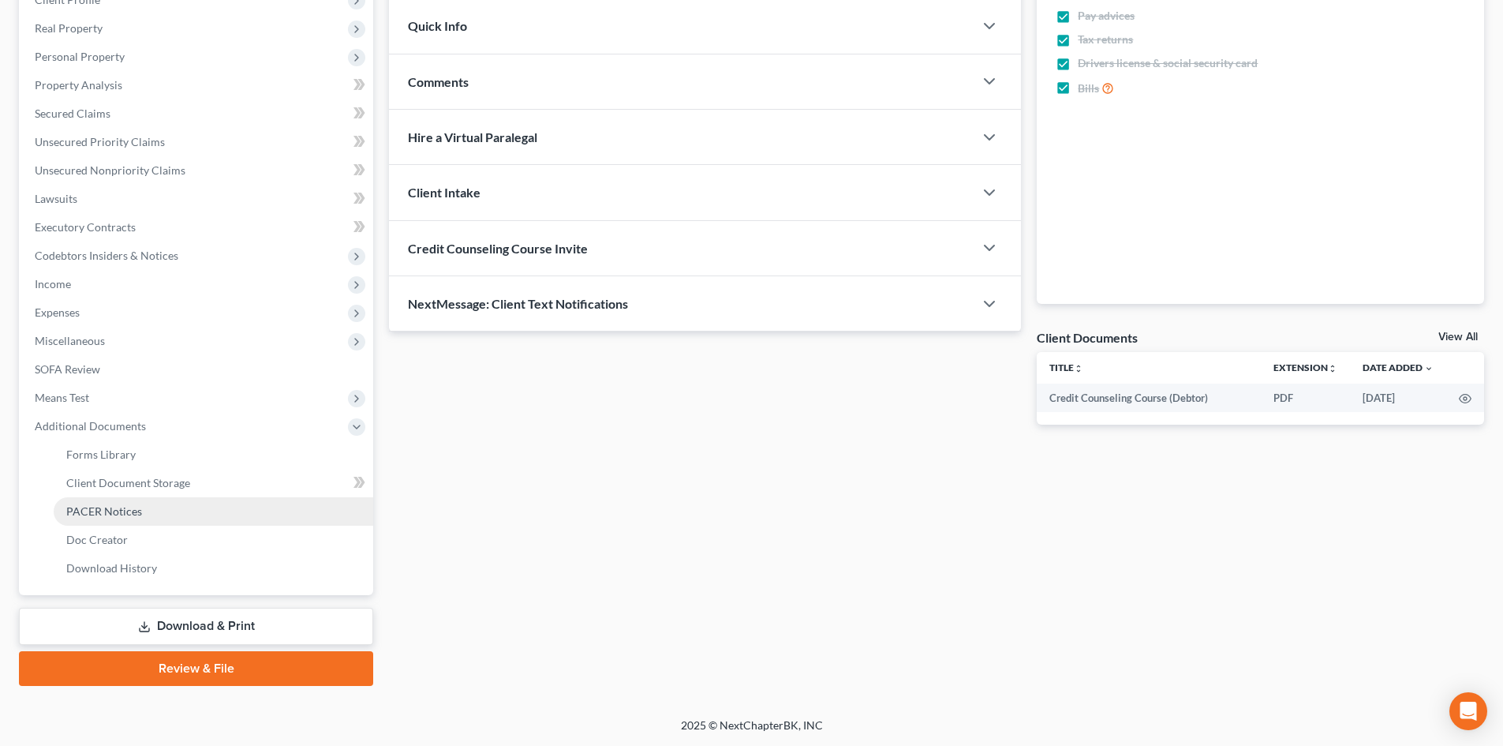
click at [202, 511] on link "PACER Notices" at bounding box center [214, 511] width 320 height 28
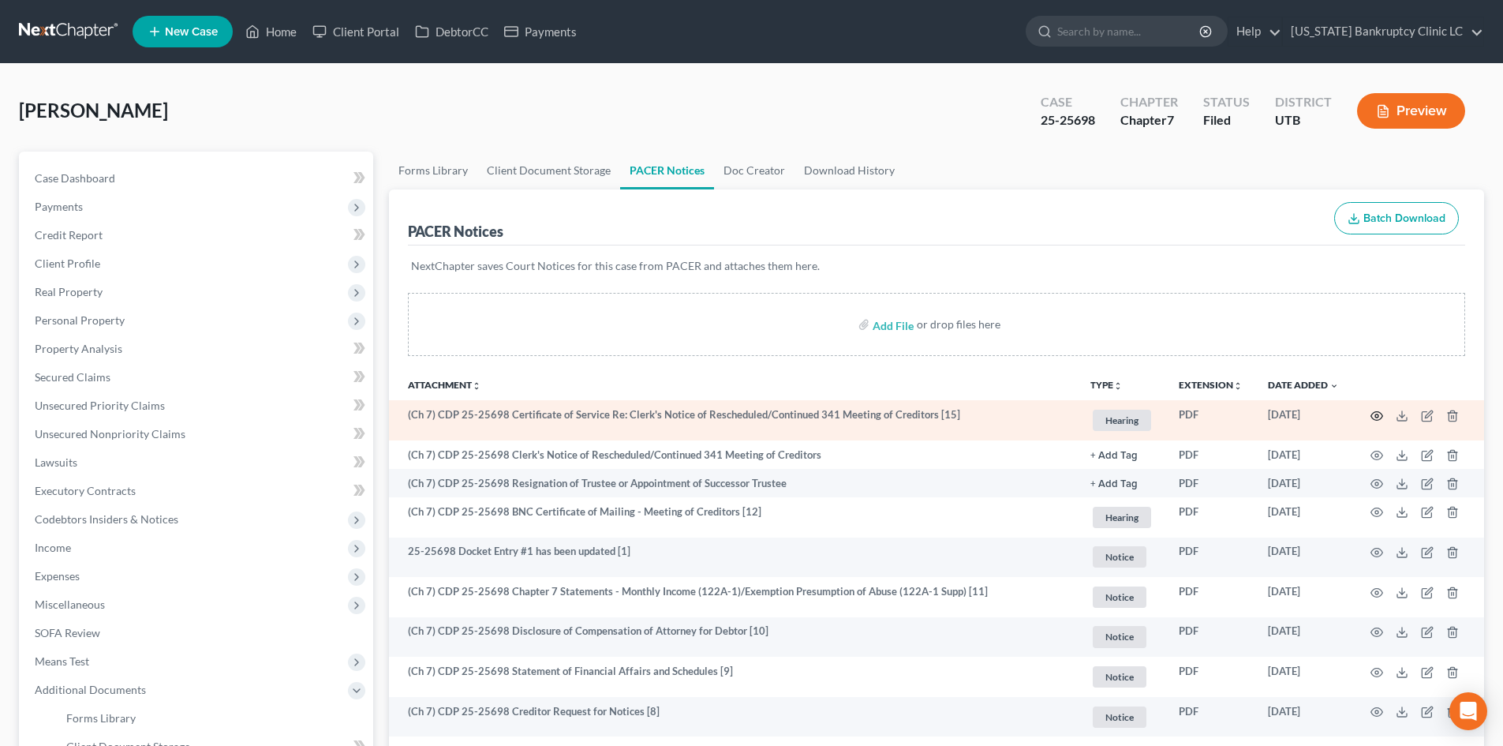
click at [1378, 409] on icon "button" at bounding box center [1376, 415] width 13 height 13
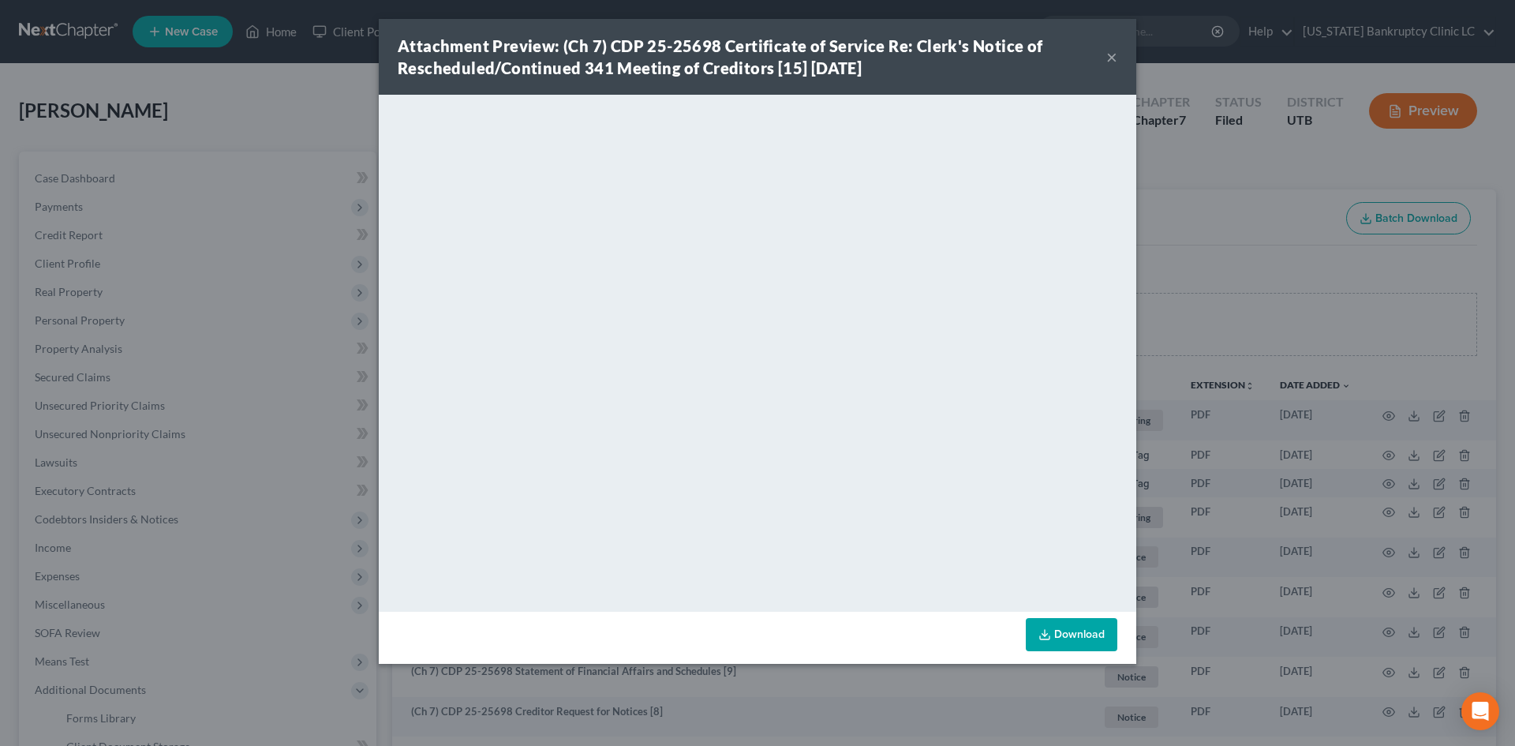
click at [1108, 51] on button "×" at bounding box center [1111, 56] width 11 height 19
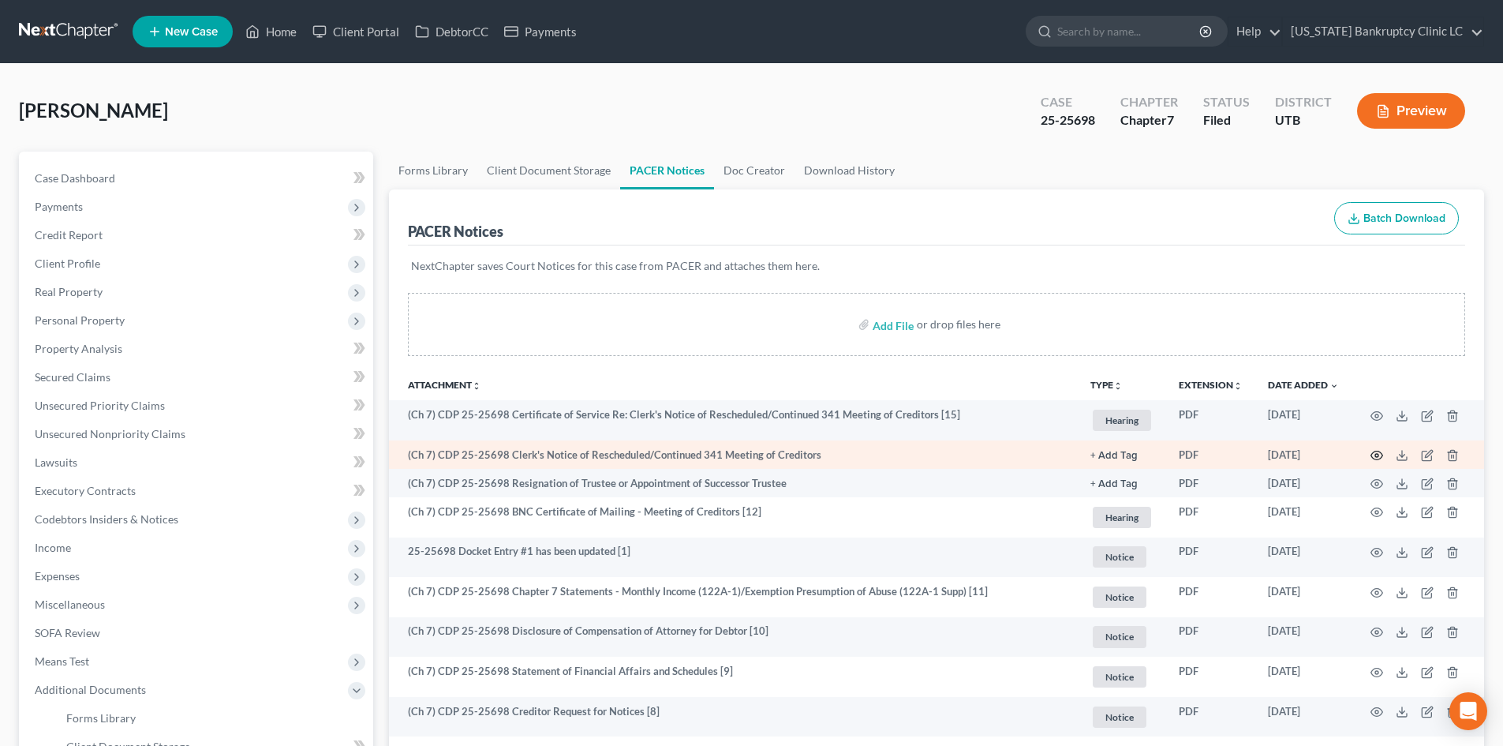
click at [1375, 453] on icon "button" at bounding box center [1376, 455] width 13 height 13
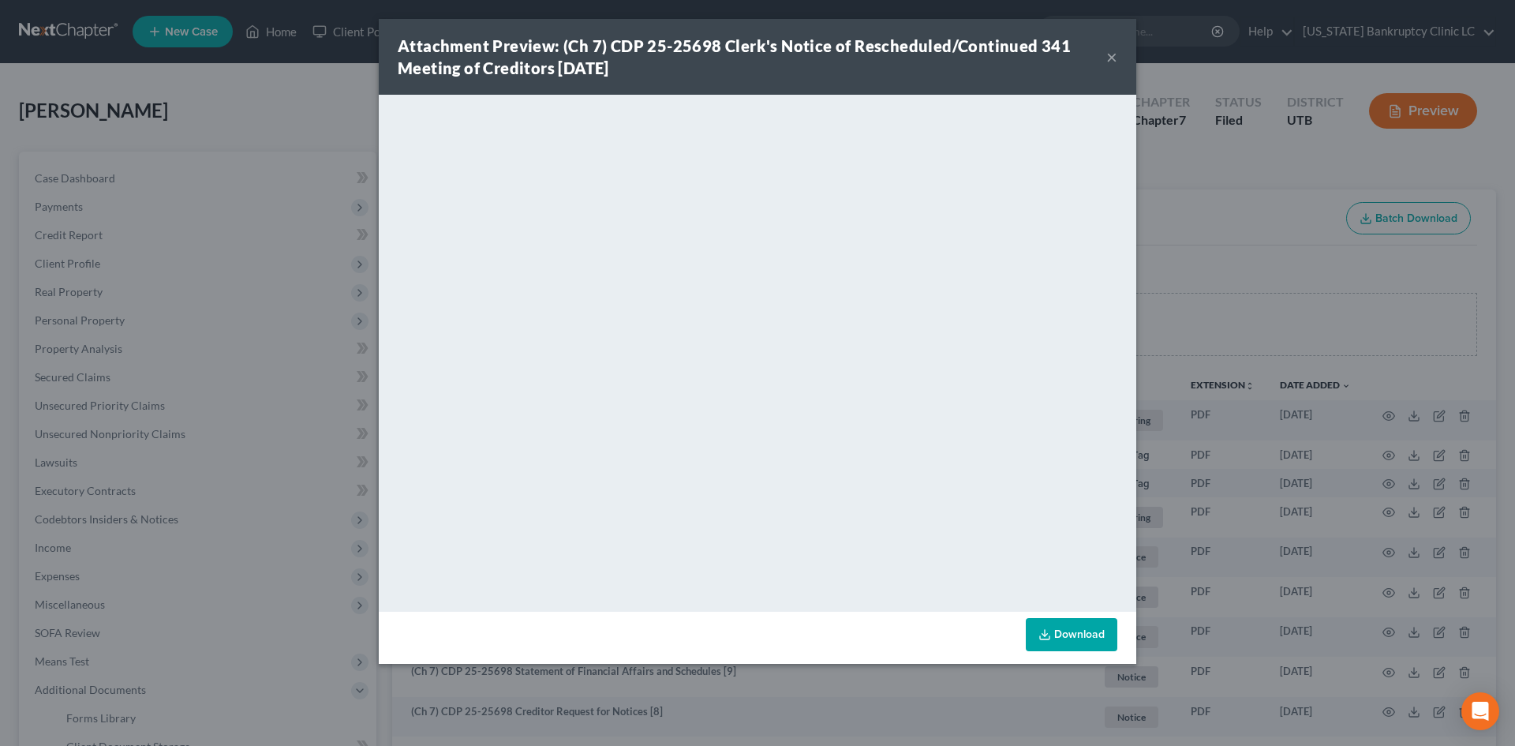
click at [1116, 56] on button "×" at bounding box center [1111, 56] width 11 height 19
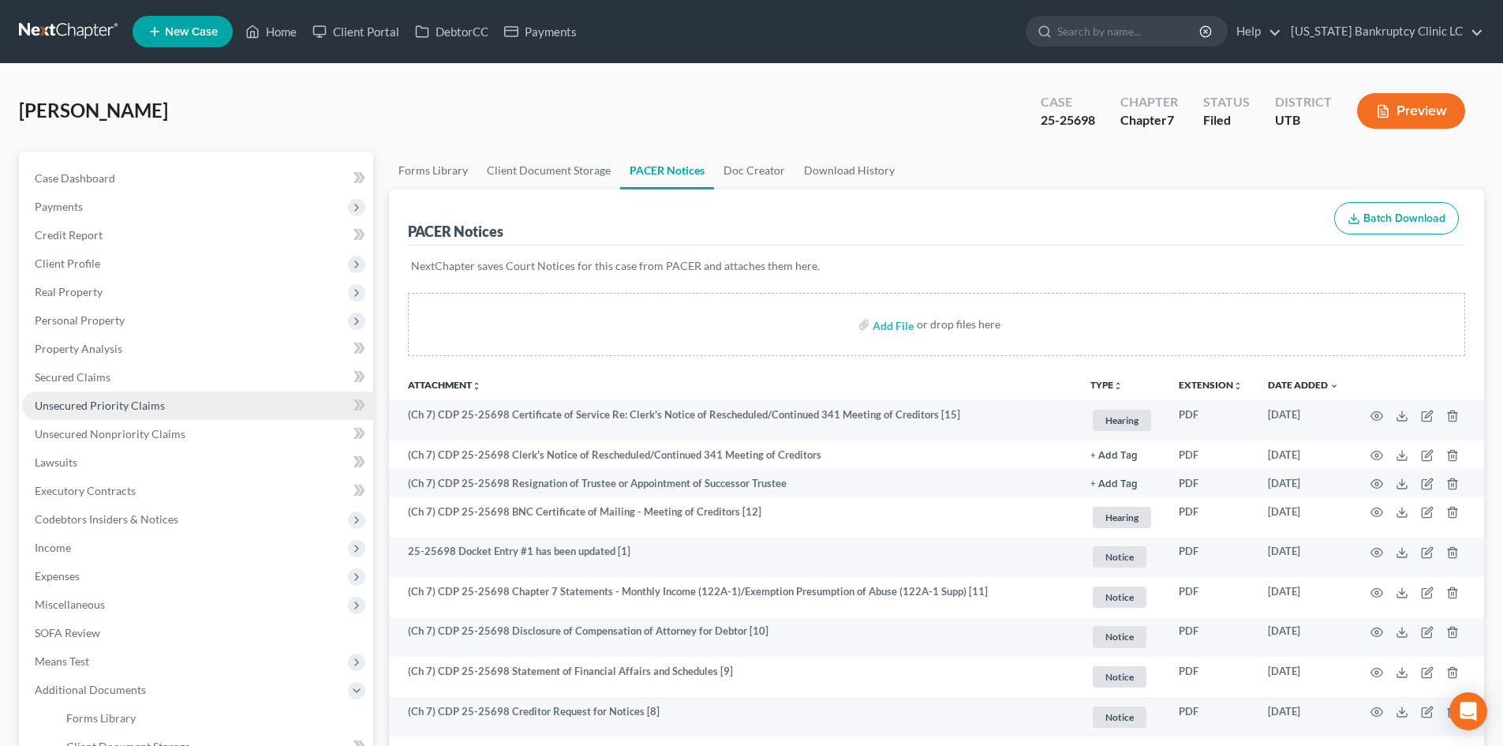
click at [112, 405] on span "Unsecured Priority Claims" at bounding box center [100, 404] width 130 height 13
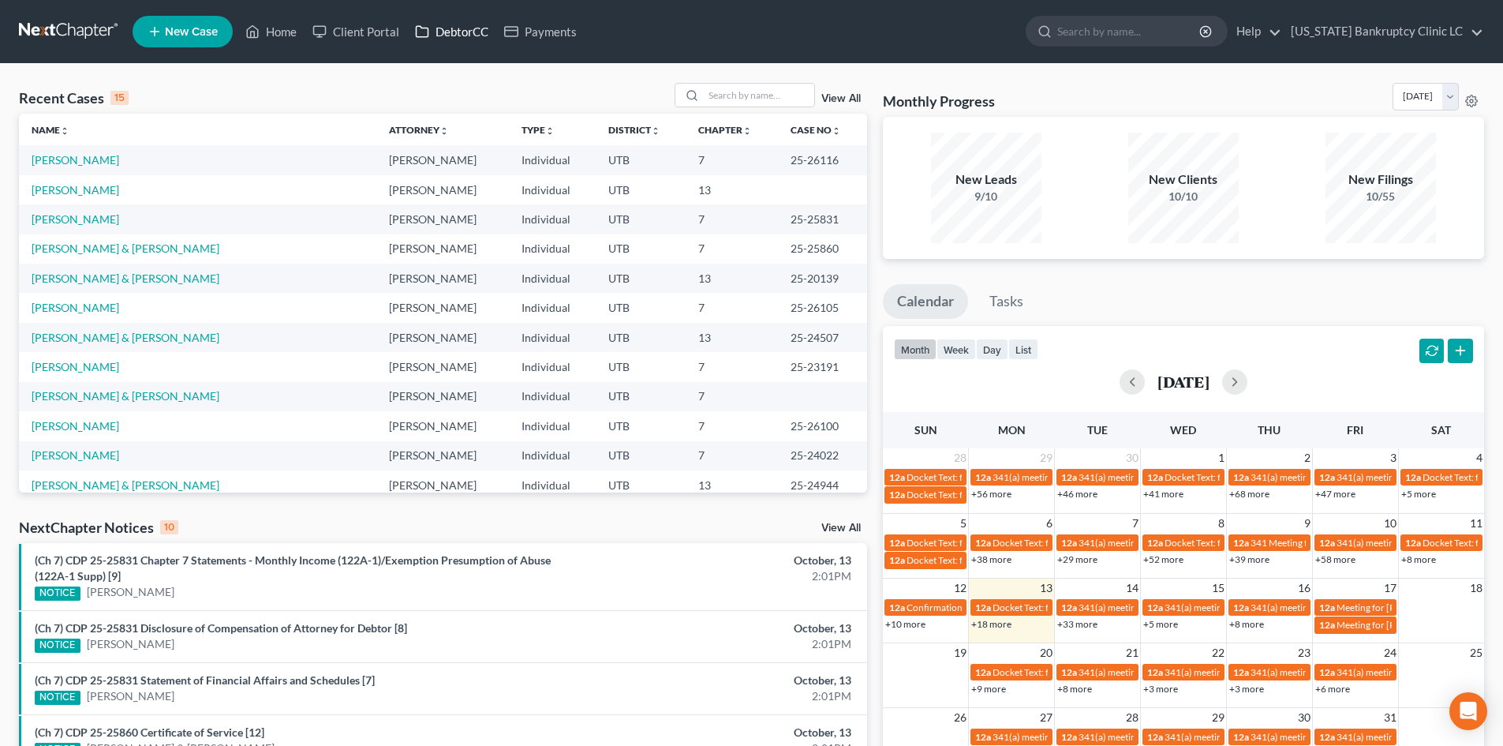
click at [470, 20] on link "DebtorCC" at bounding box center [451, 31] width 89 height 28
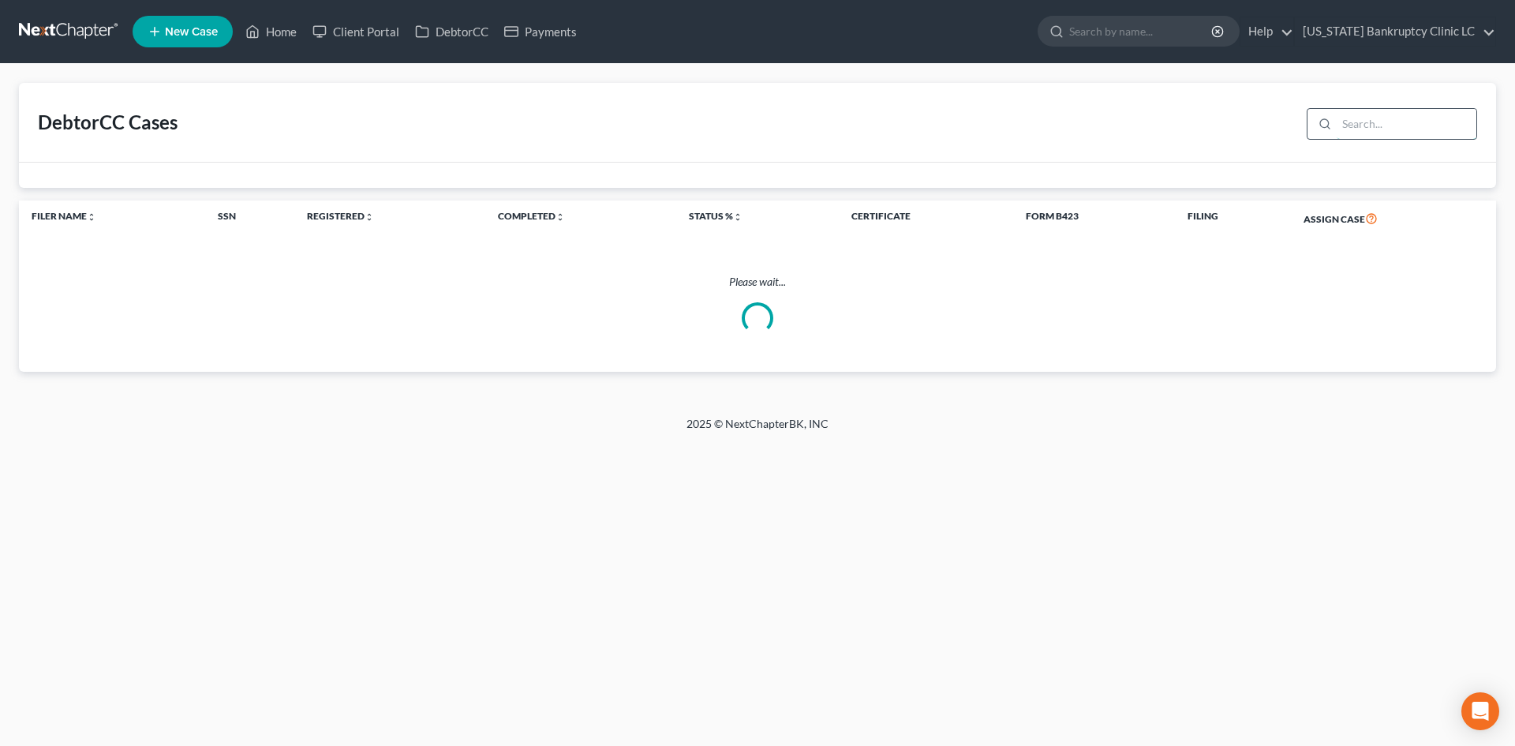
click at [1421, 127] on input "search" at bounding box center [1406, 124] width 140 height 30
type input "a"
type input "\"
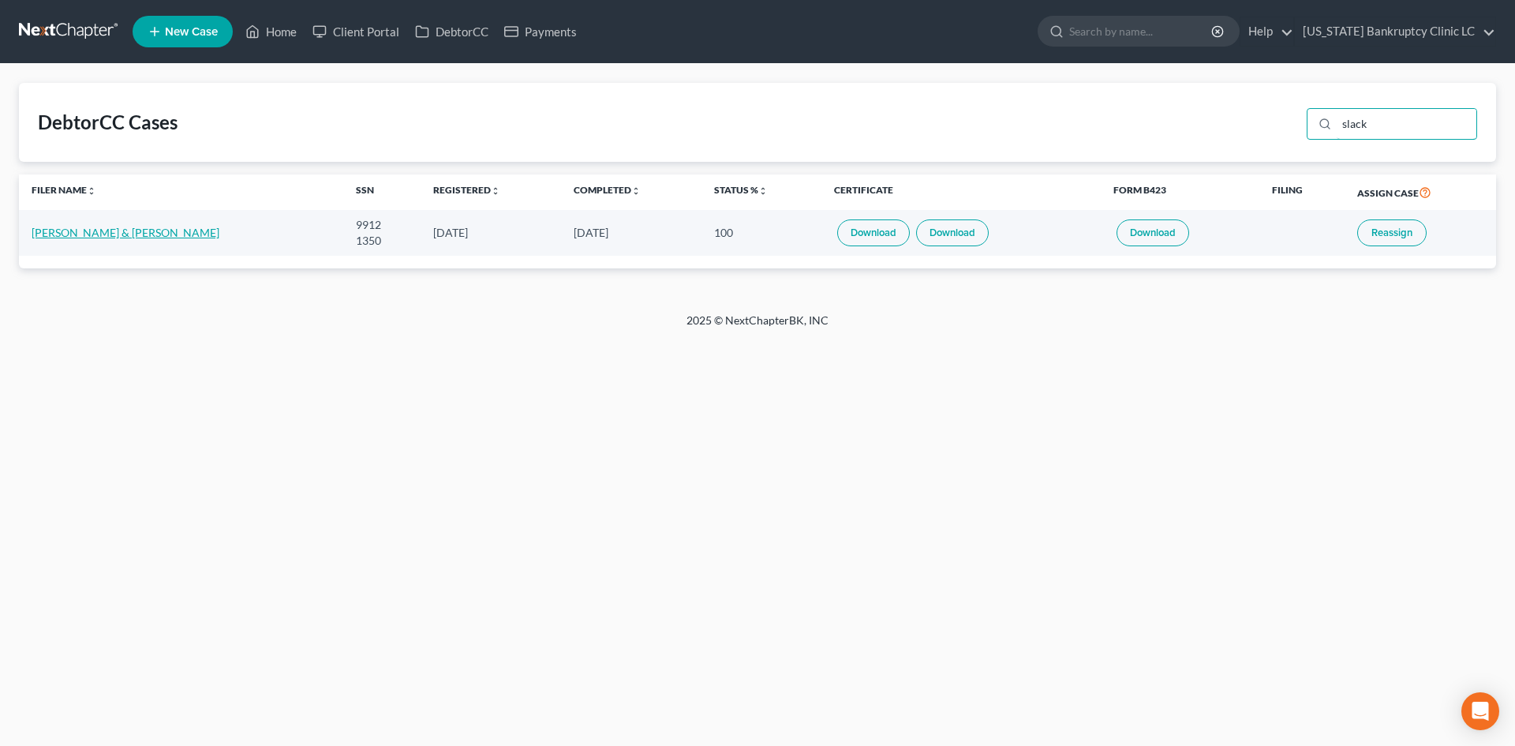
type input "slack"
click at [58, 230] on link "[PERSON_NAME] & [PERSON_NAME]" at bounding box center [126, 232] width 188 height 13
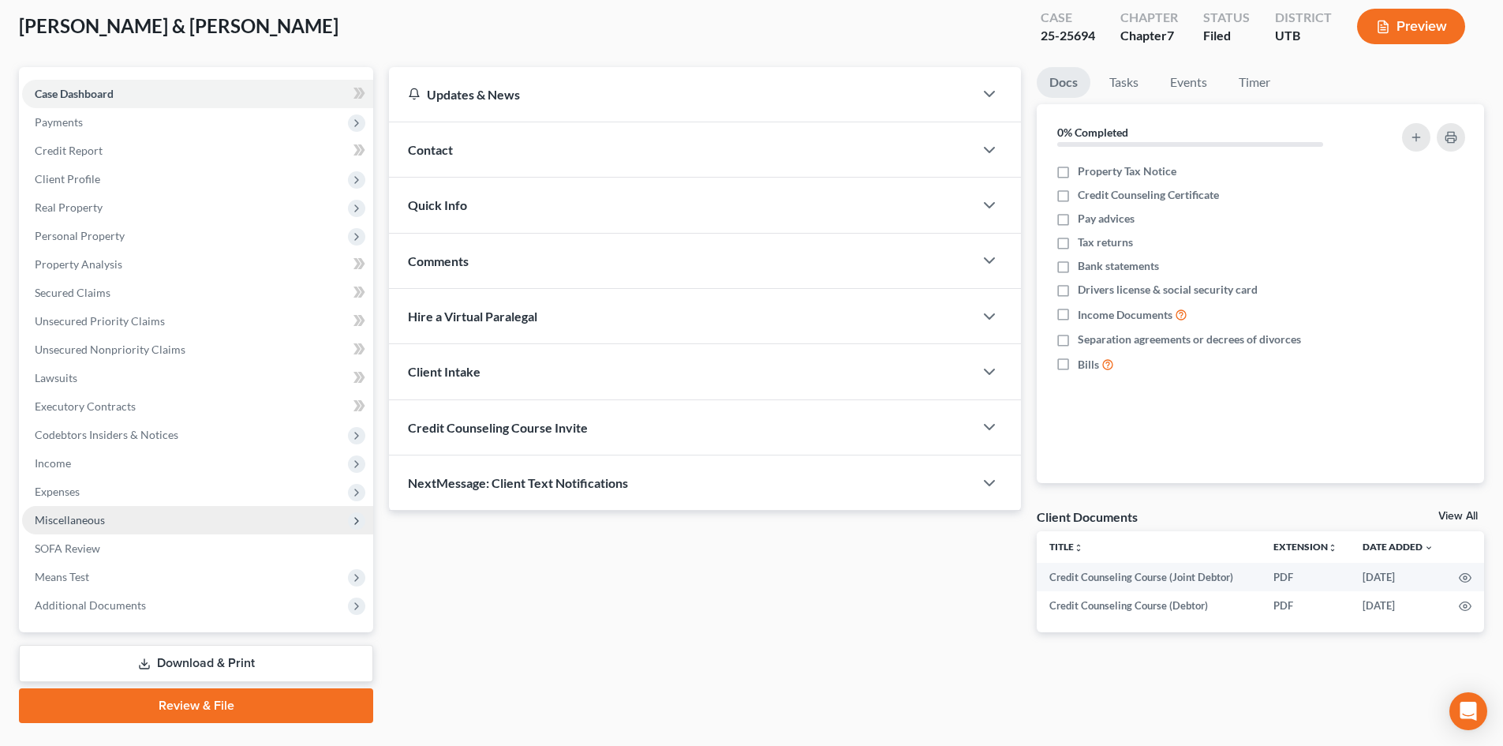
scroll to position [121, 0]
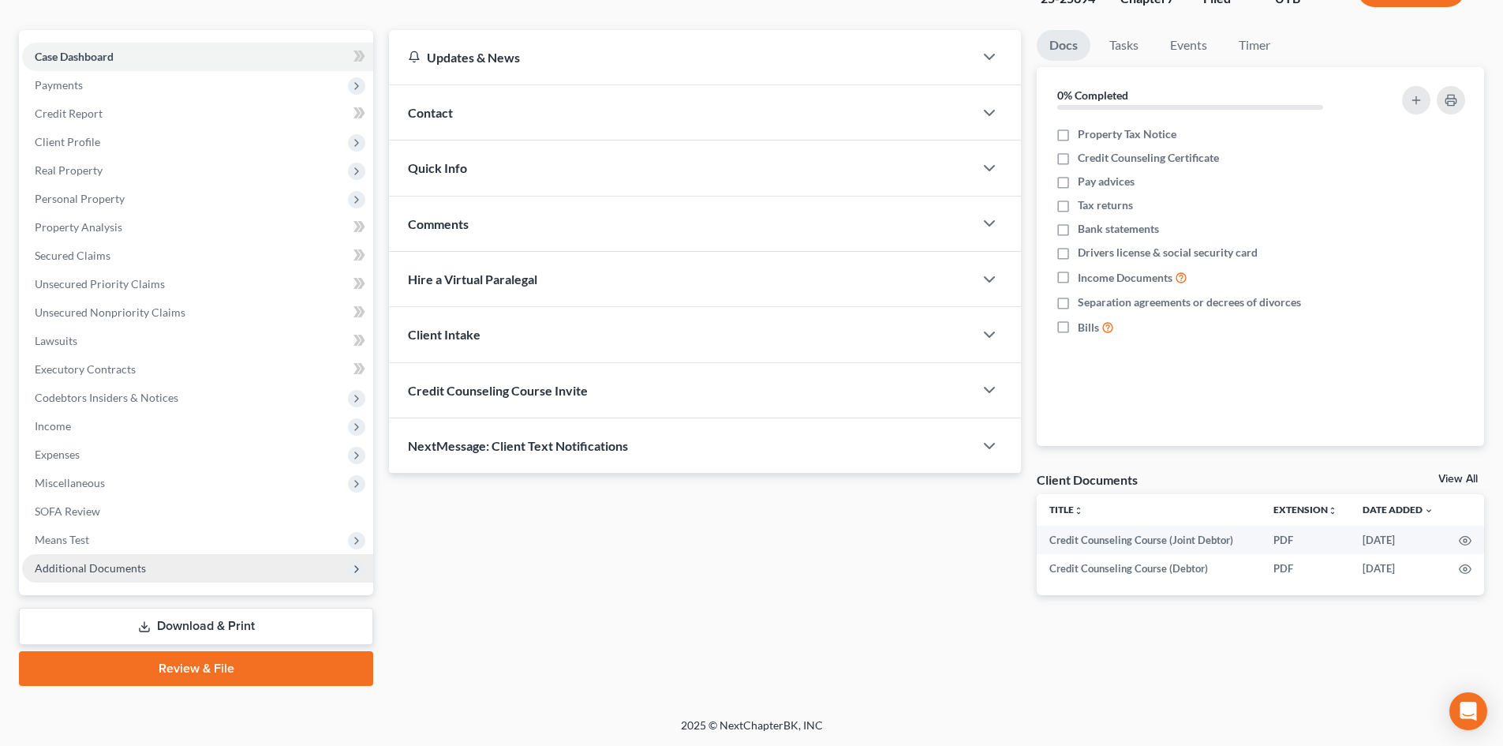
click at [170, 560] on span "Additional Documents" at bounding box center [197, 568] width 351 height 28
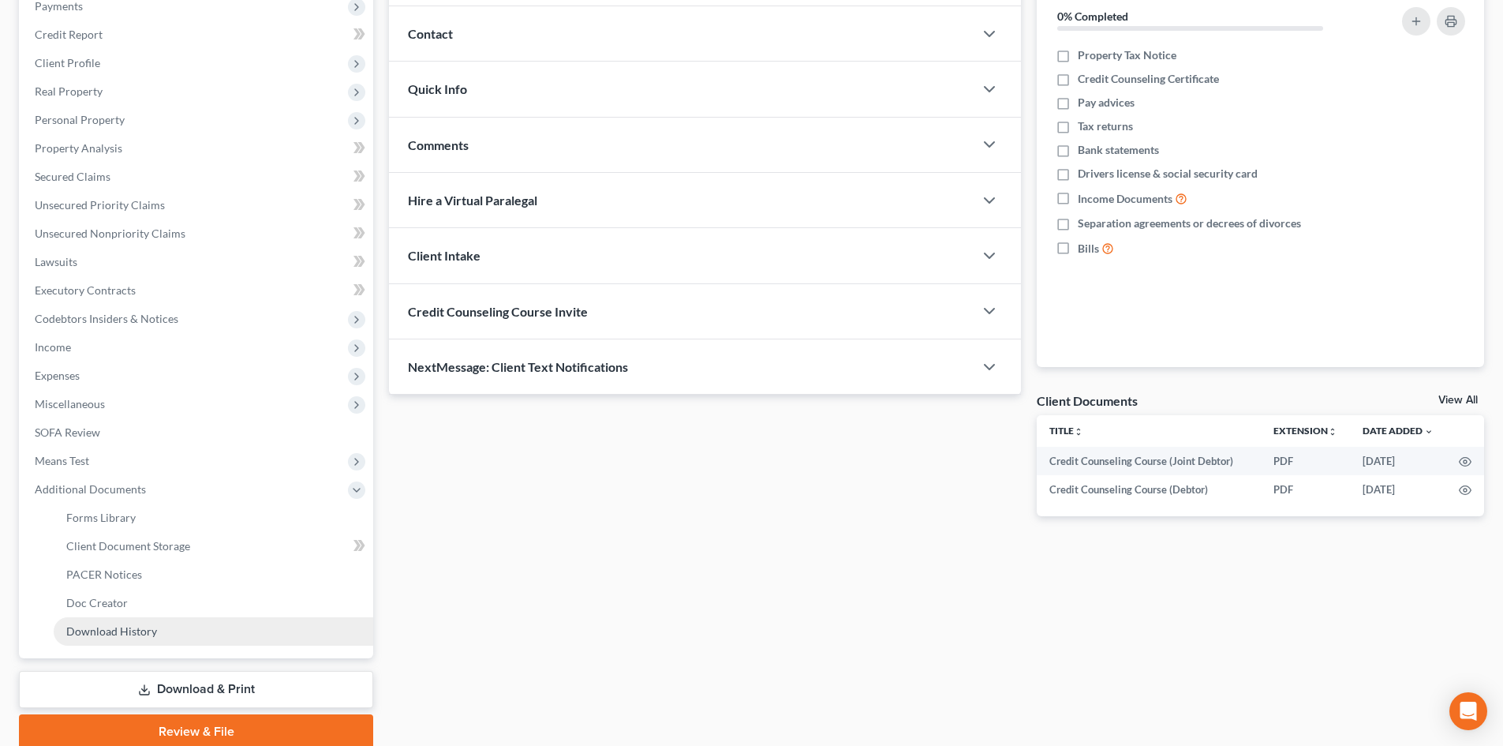
click at [181, 627] on link "Download History" at bounding box center [214, 631] width 320 height 28
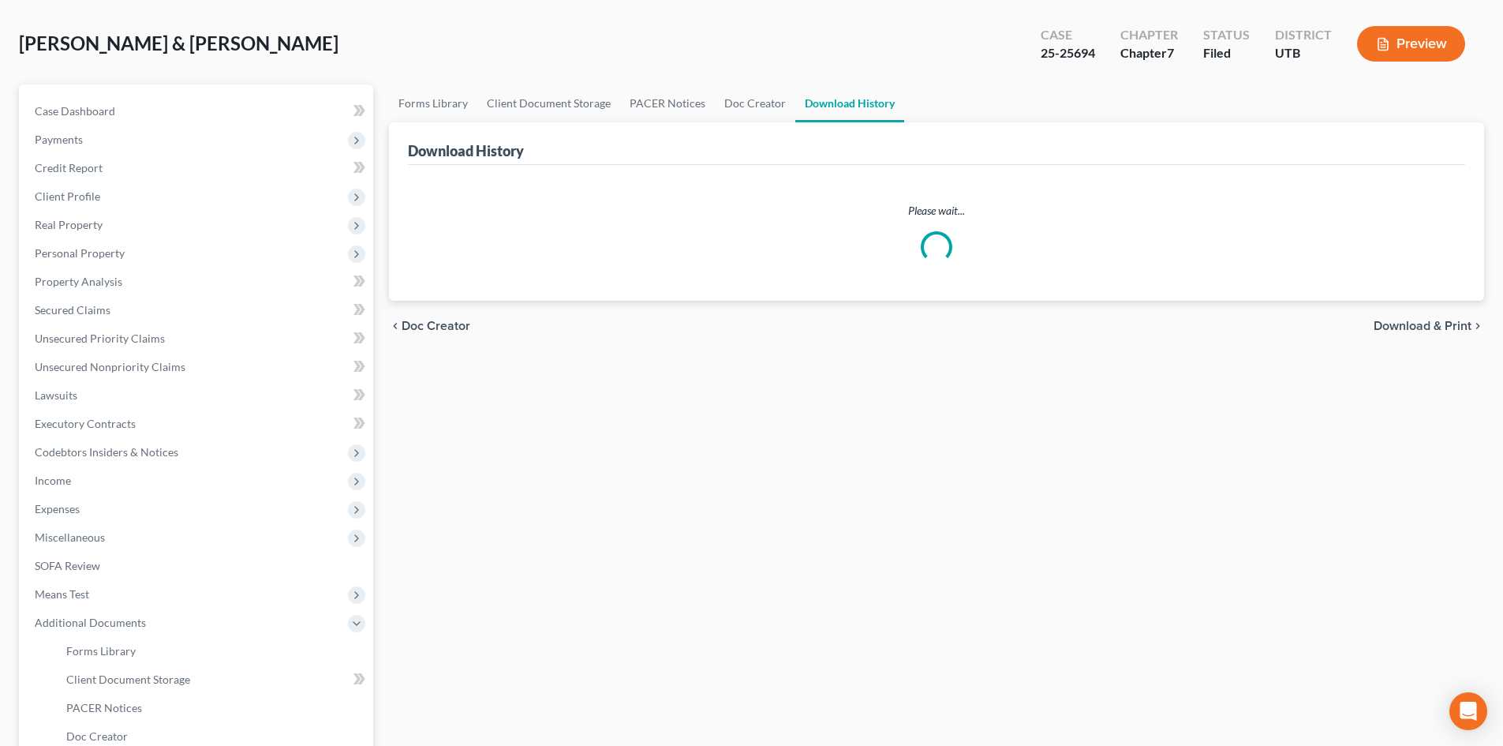
scroll to position [237, 0]
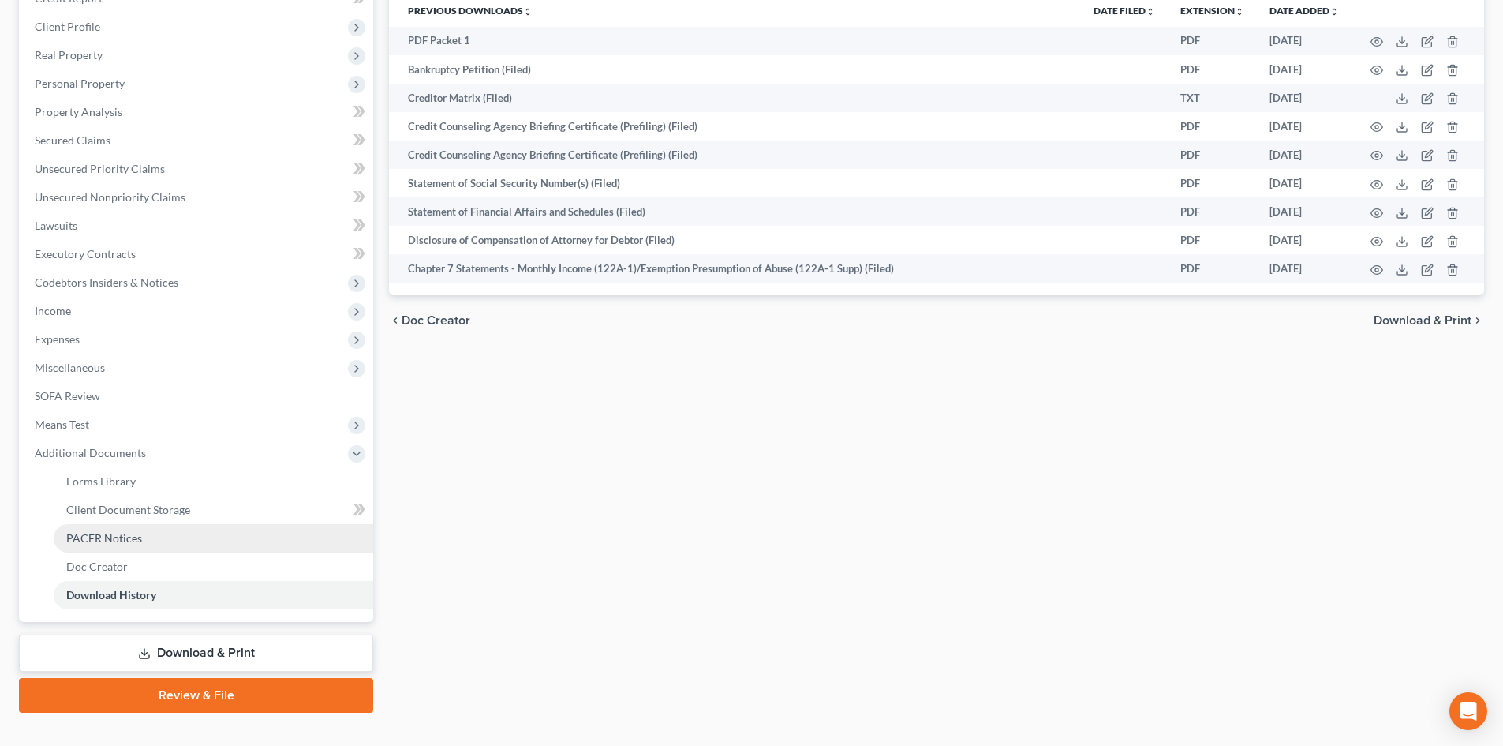
click at [161, 529] on link "PACER Notices" at bounding box center [214, 538] width 320 height 28
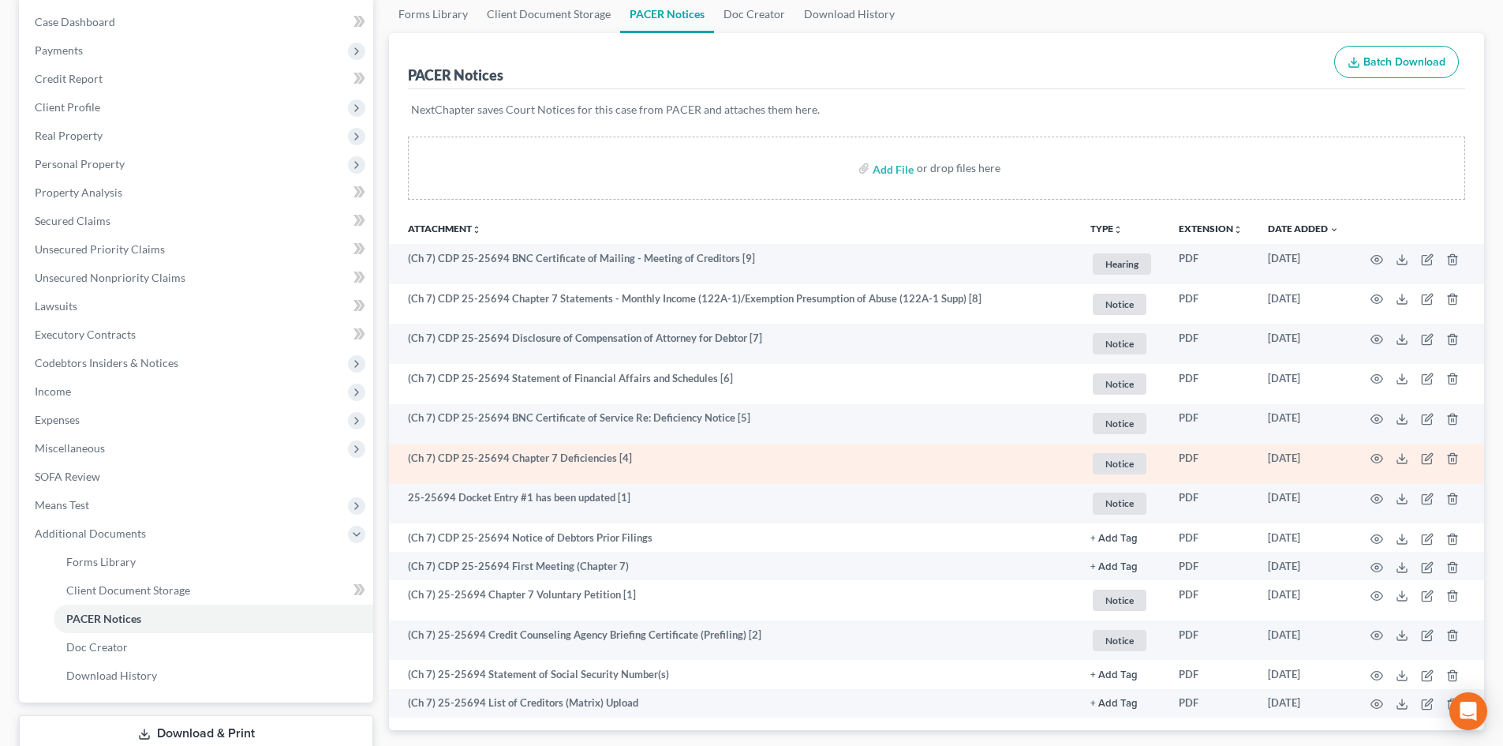
scroll to position [158, 0]
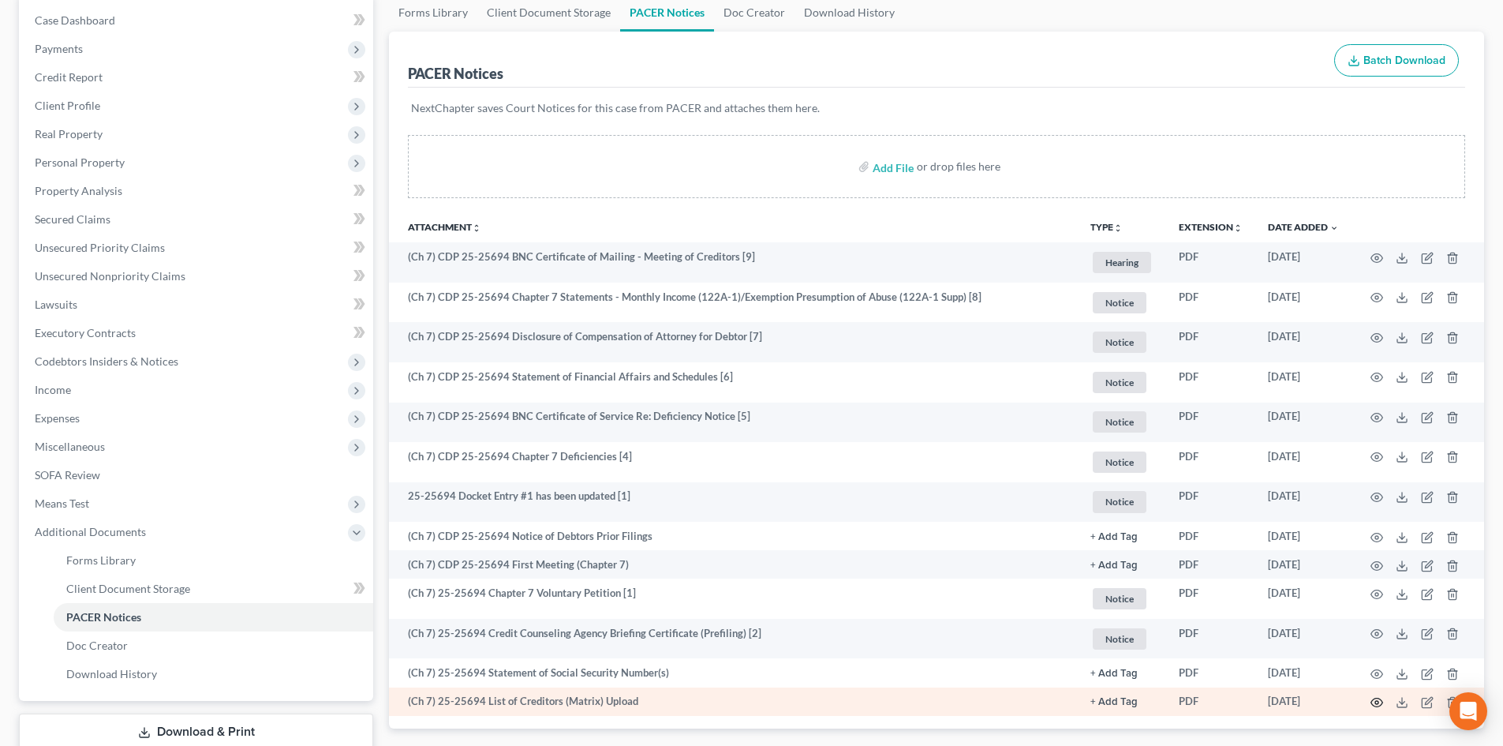
click at [1379, 702] on icon "button" at bounding box center [1376, 702] width 13 height 13
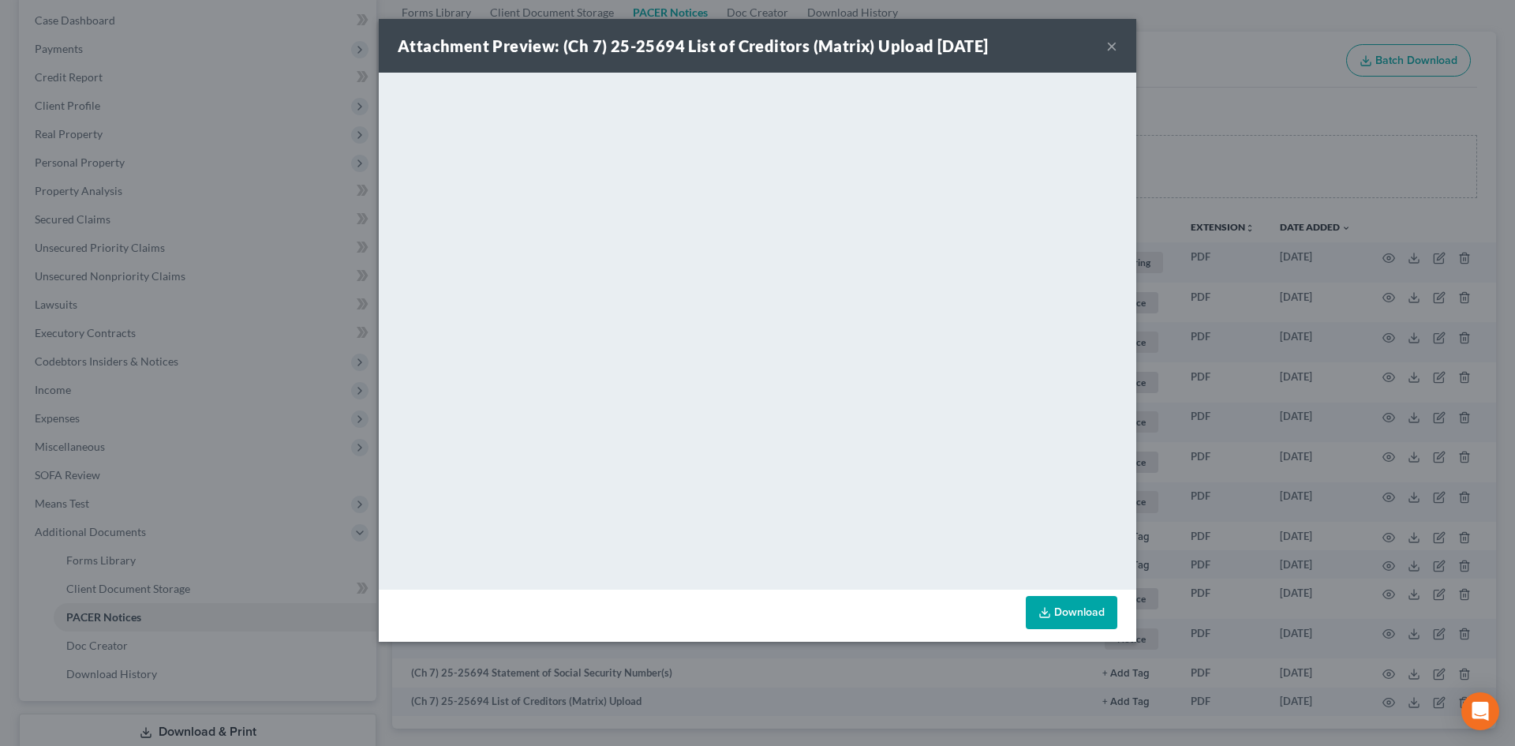
click at [1106, 47] on button "×" at bounding box center [1111, 45] width 11 height 19
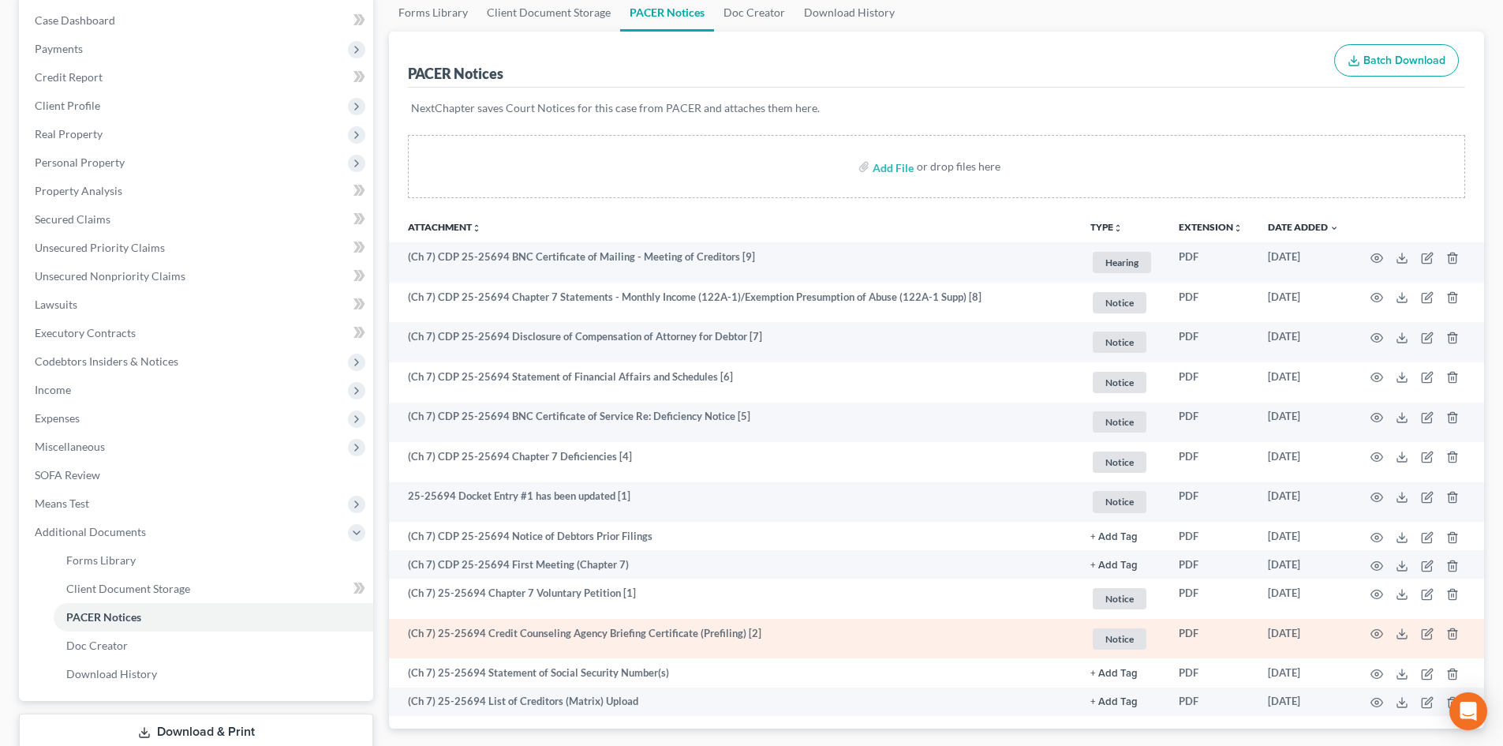
click at [1365, 638] on td at bounding box center [1417, 639] width 133 height 40
click at [1371, 637] on icon "button" at bounding box center [1376, 633] width 13 height 13
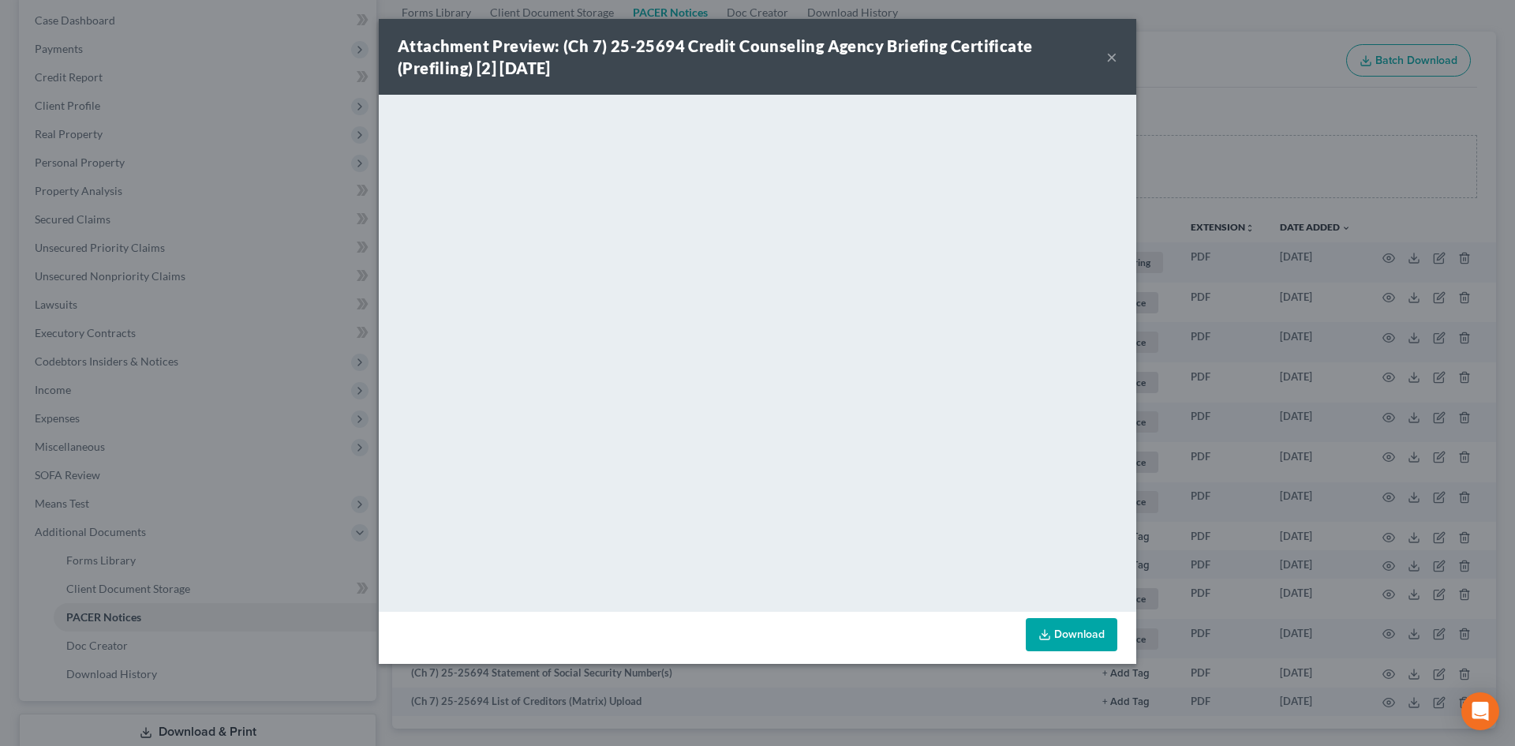
click at [1105, 59] on div "Attachment Preview: (Ch 7) 25-25694 Credit Counseling Agency Briefing Certifica…" at bounding box center [752, 57] width 708 height 44
click at [1112, 60] on button "×" at bounding box center [1111, 56] width 11 height 19
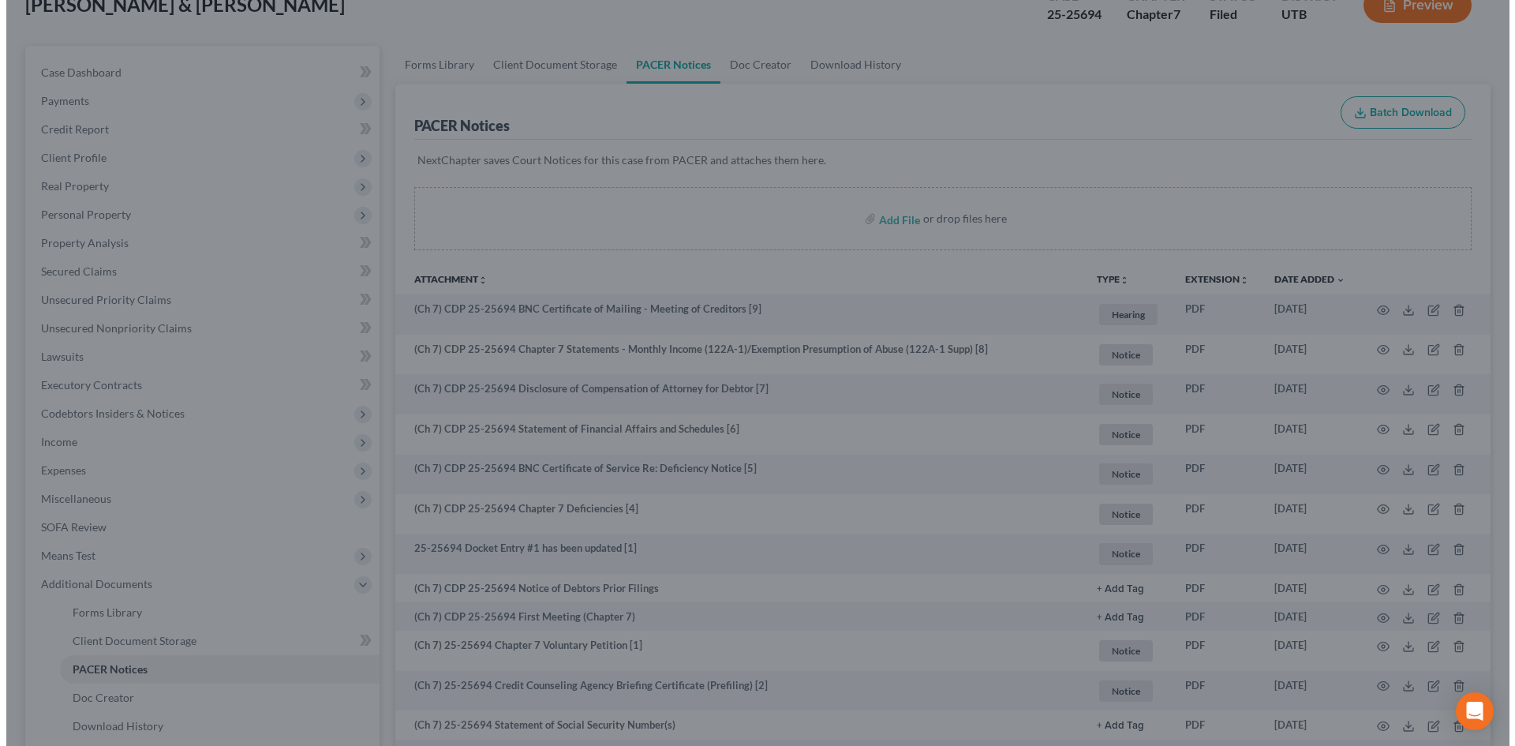
scroll to position [0, 0]
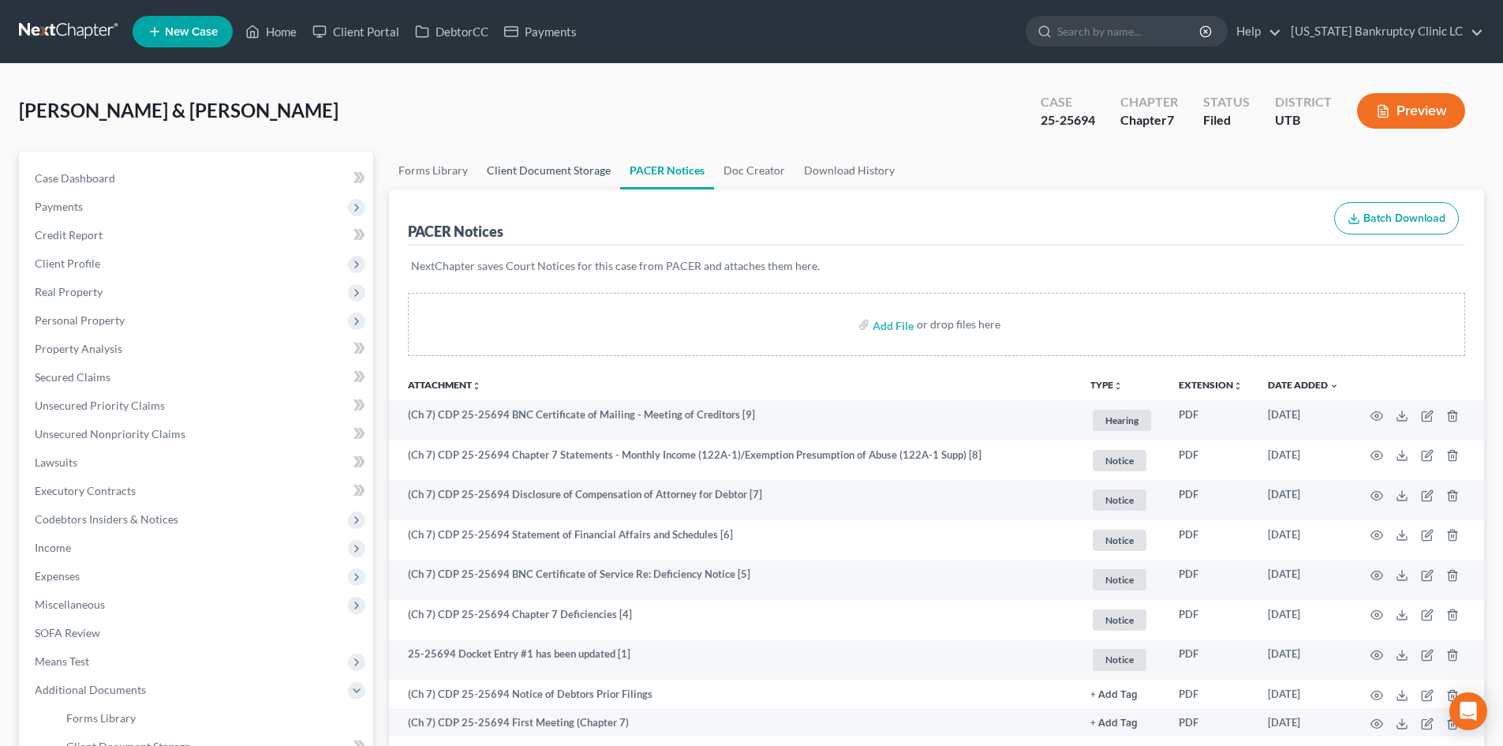
click at [555, 177] on link "Client Document Storage" at bounding box center [548, 170] width 143 height 38
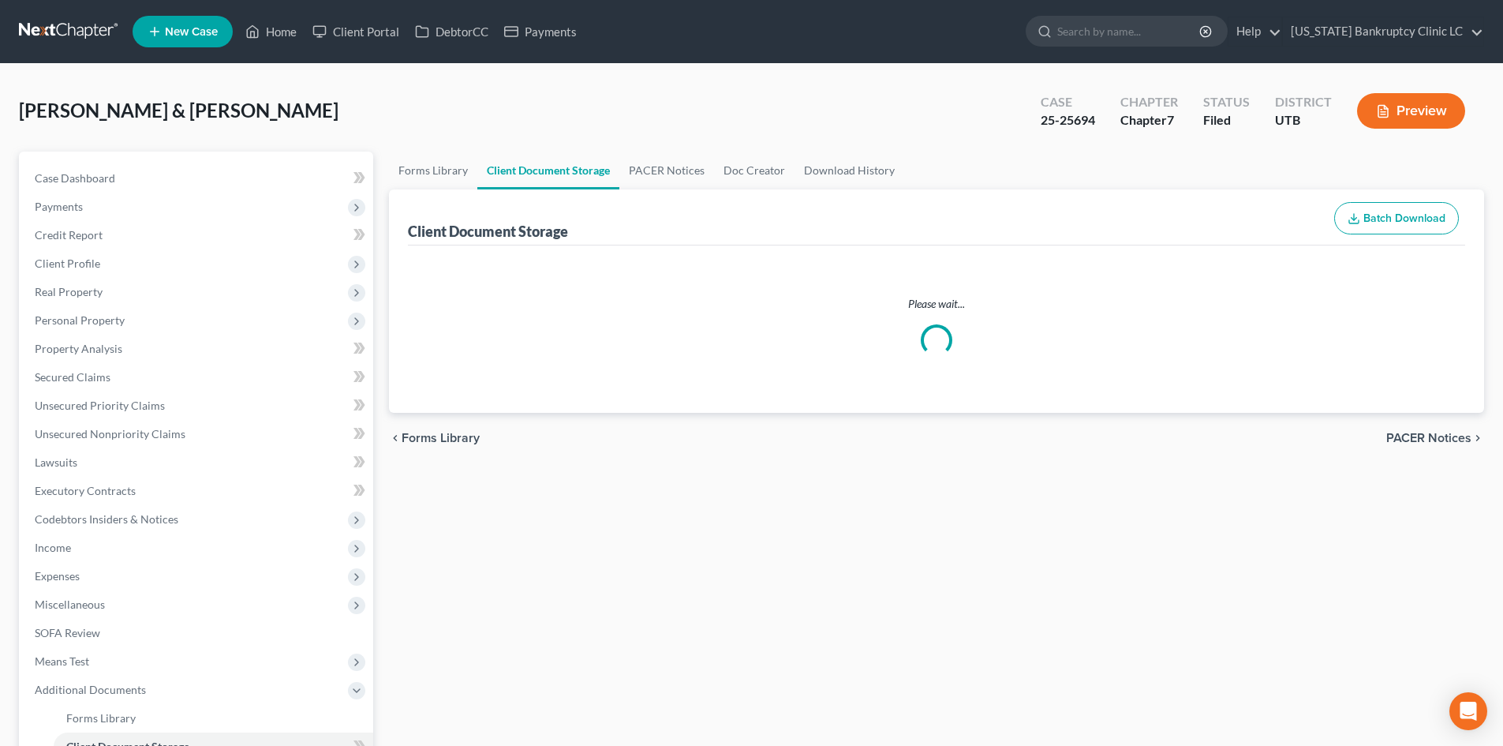
select select "30"
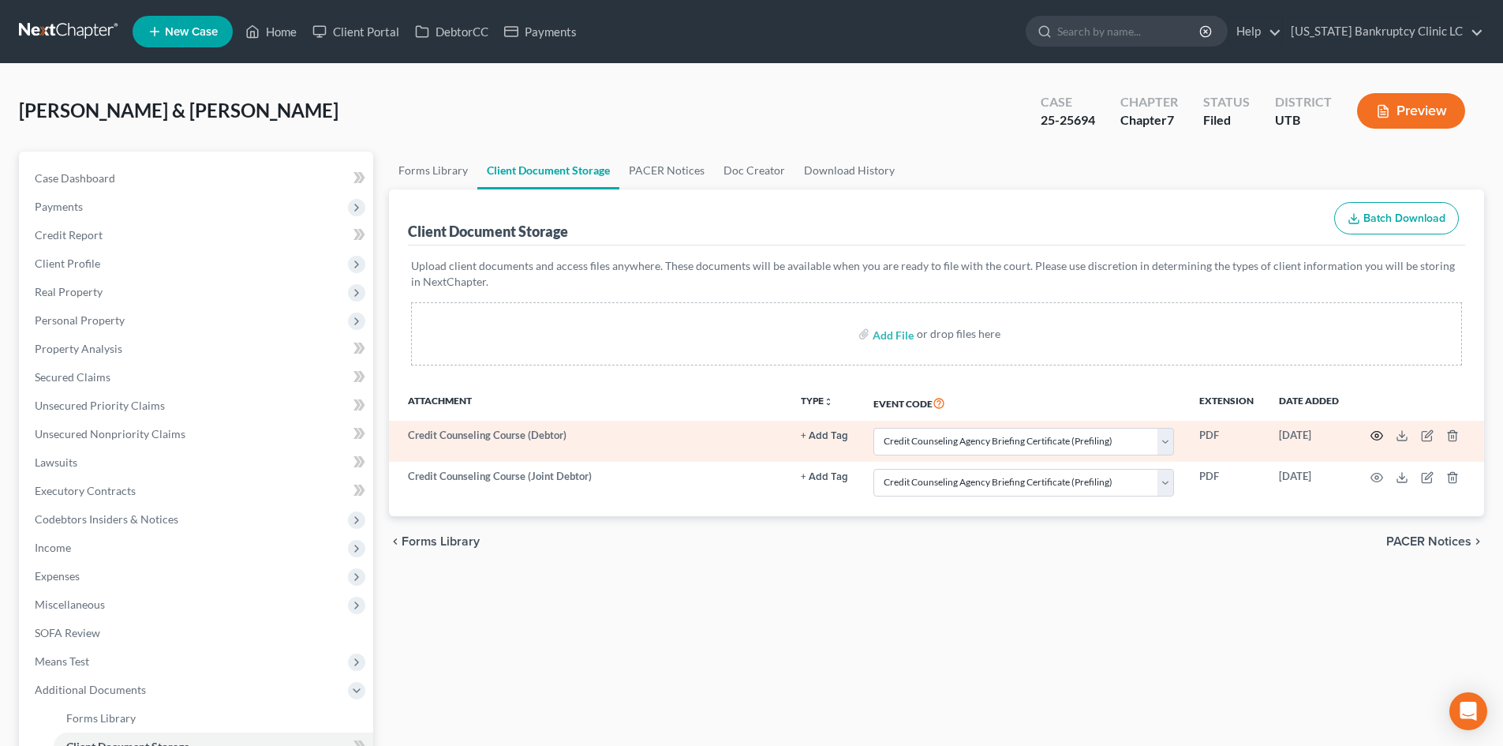
click at [1381, 435] on icon "button" at bounding box center [1376, 435] width 13 height 13
